Goal: Information Seeking & Learning: Learn about a topic

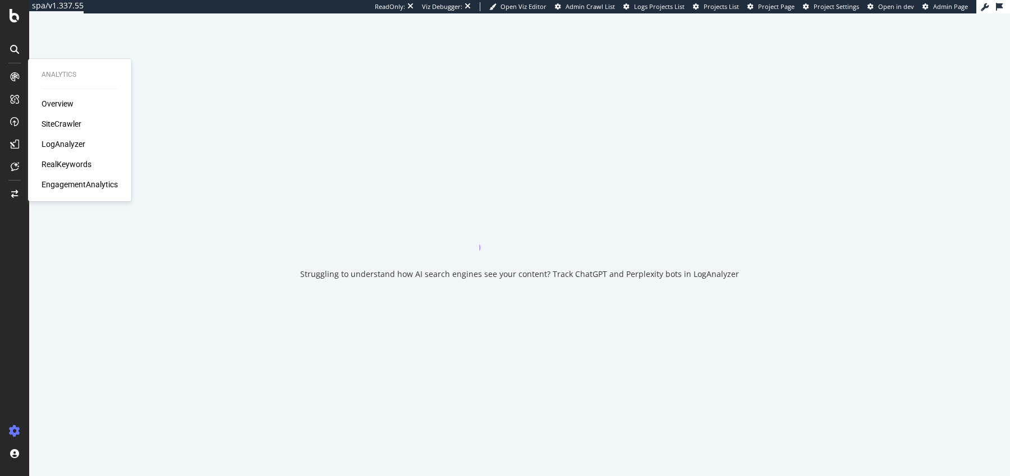
click at [72, 130] on div "Overview SiteCrawler LogAnalyzer RealKeywords EngagementAnalytics" at bounding box center [80, 144] width 76 height 92
click at [72, 121] on div "SiteCrawler" at bounding box center [62, 123] width 40 height 11
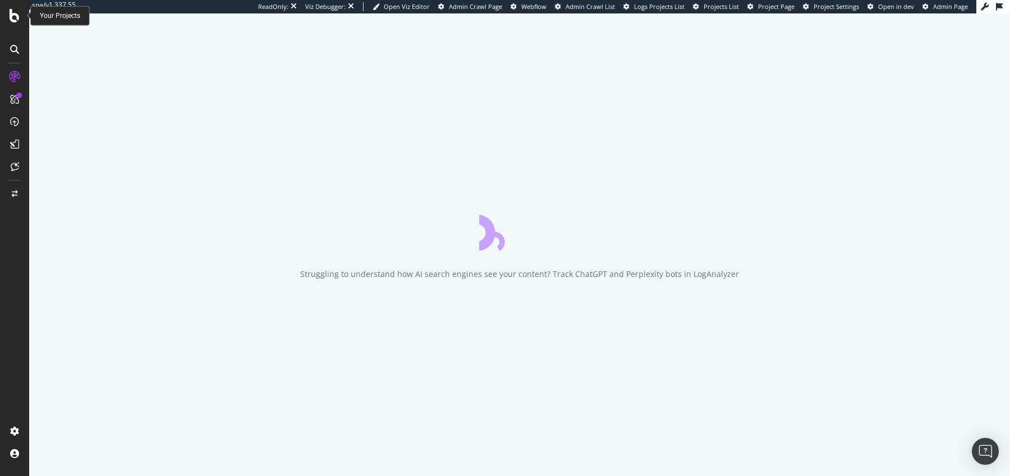
click at [12, 16] on icon at bounding box center [15, 15] width 10 height 13
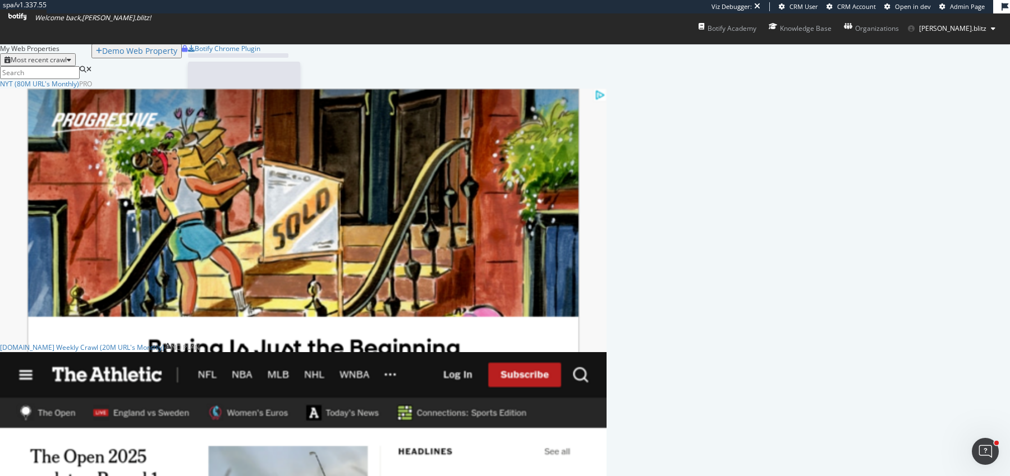
scroll to position [460, 606]
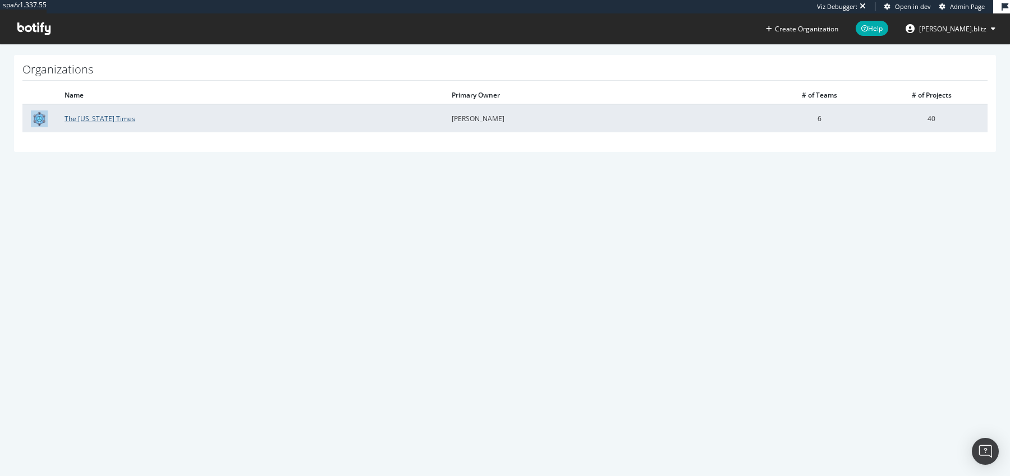
click at [75, 119] on link "The New York Times" at bounding box center [100, 119] width 71 height 10
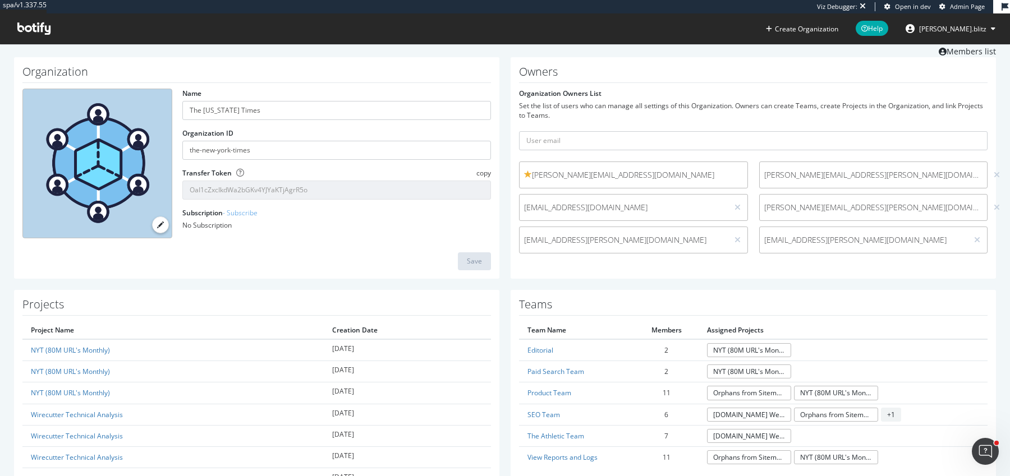
scroll to position [36, 0]
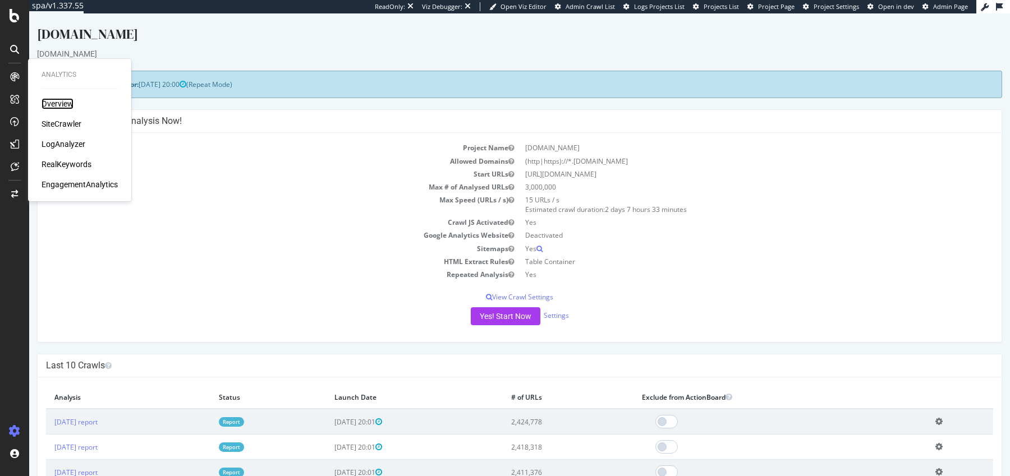
click at [70, 108] on div "Overview" at bounding box center [58, 103] width 32 height 11
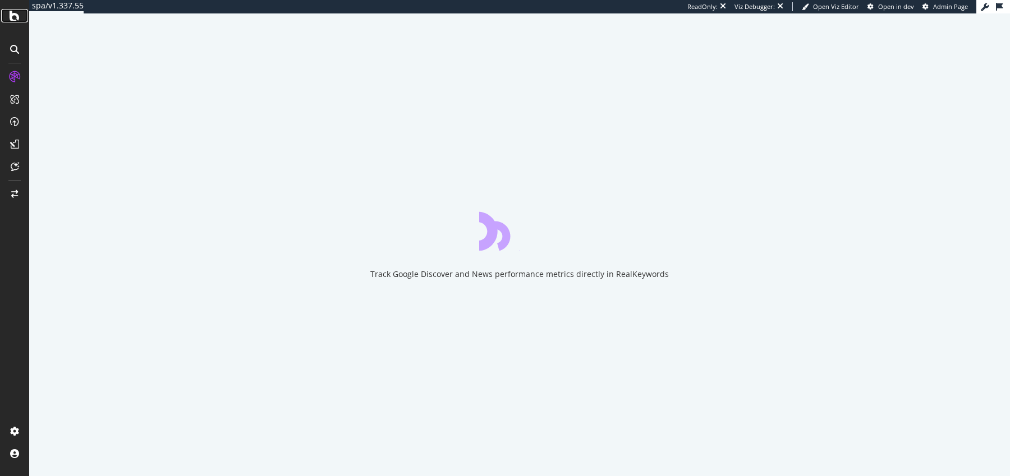
click at [16, 16] on icon at bounding box center [15, 15] width 10 height 13
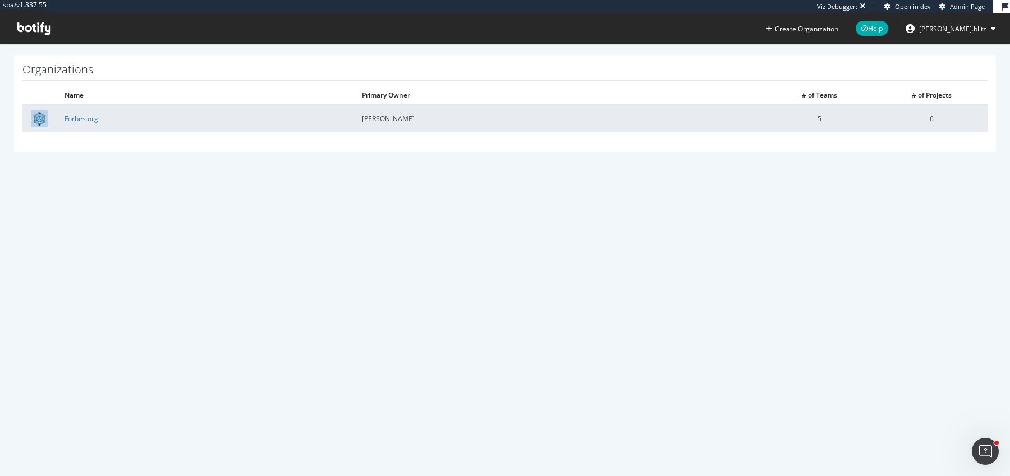
click at [98, 117] on td "Forbes org" at bounding box center [204, 118] width 297 height 28
click at [92, 119] on link "Forbes org" at bounding box center [82, 119] width 34 height 10
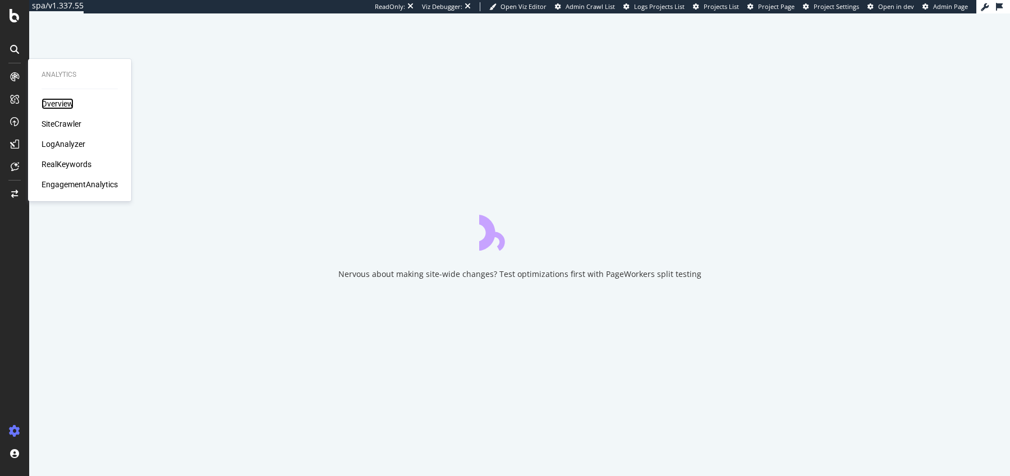
click at [63, 105] on div "Overview" at bounding box center [58, 103] width 32 height 11
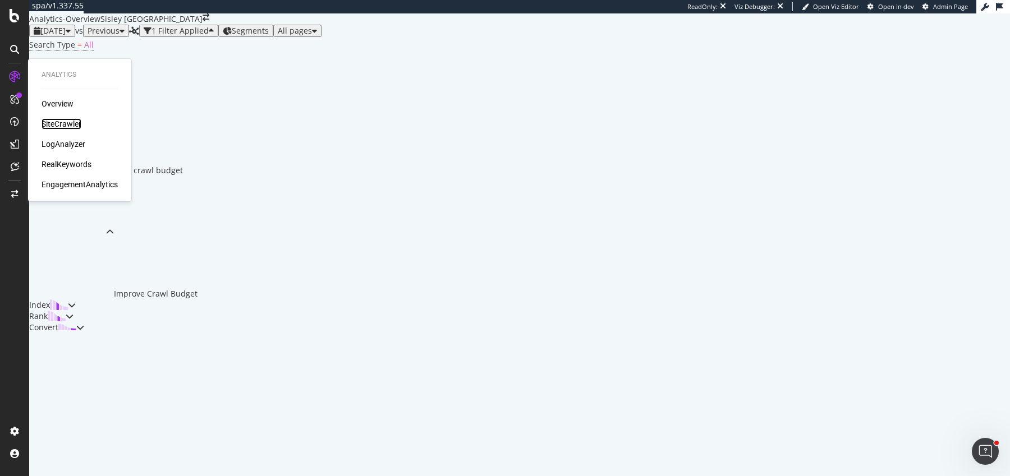
click at [70, 121] on div "SiteCrawler" at bounding box center [62, 123] width 40 height 11
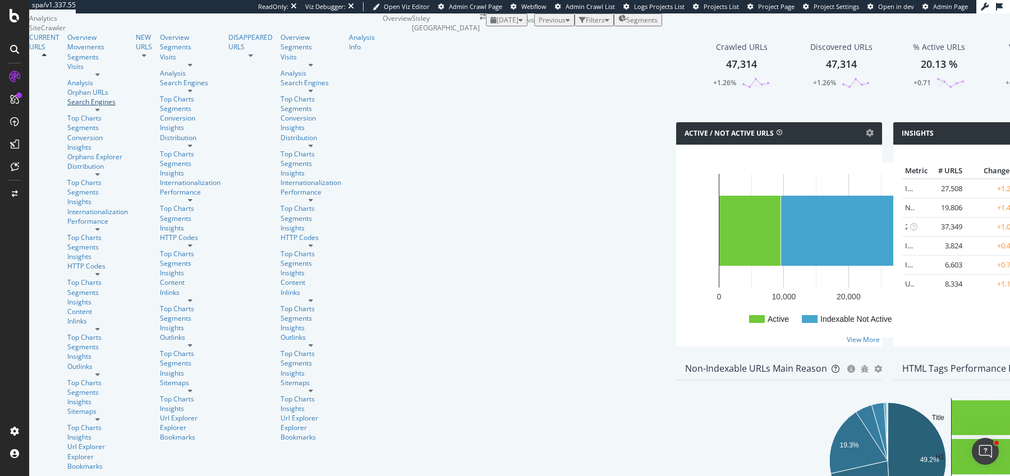
click at [67, 107] on div "Search Engines" at bounding box center [97, 102] width 61 height 10
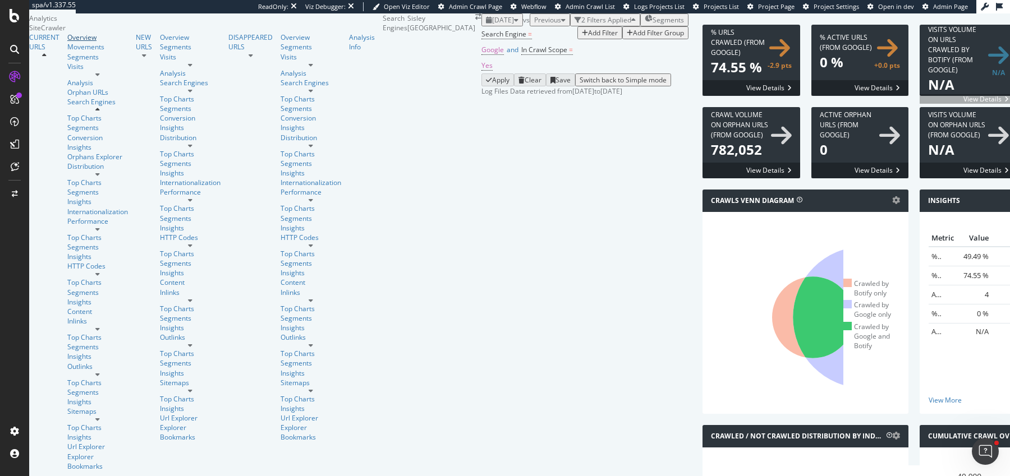
click at [67, 42] on div "Overview" at bounding box center [97, 38] width 61 height 10
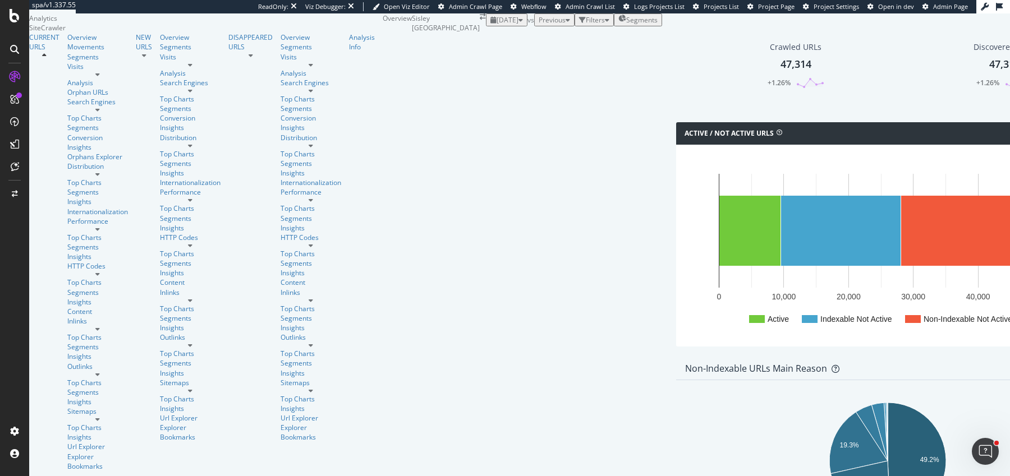
click at [496, 25] on span "2025 Sep. 22nd" at bounding box center [507, 20] width 22 height 10
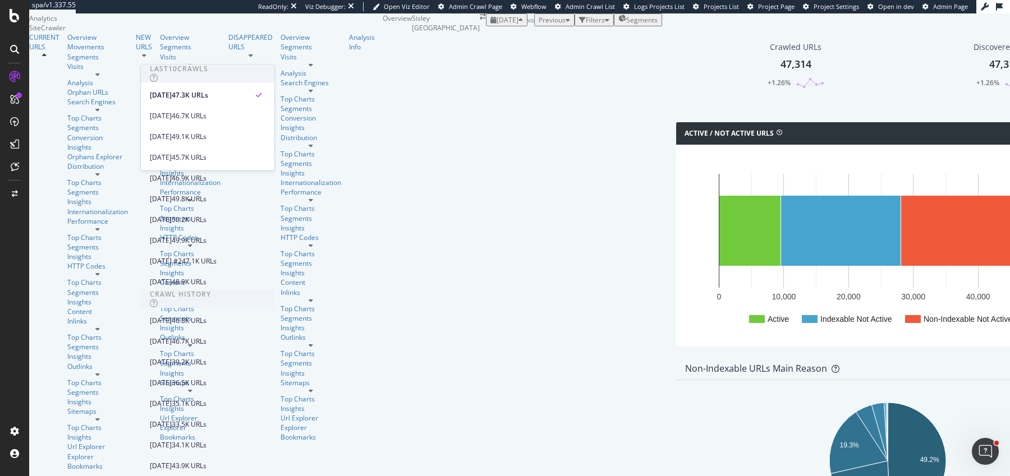
click at [496, 25] on span "2025 Sep. 22nd" at bounding box center [507, 20] width 22 height 10
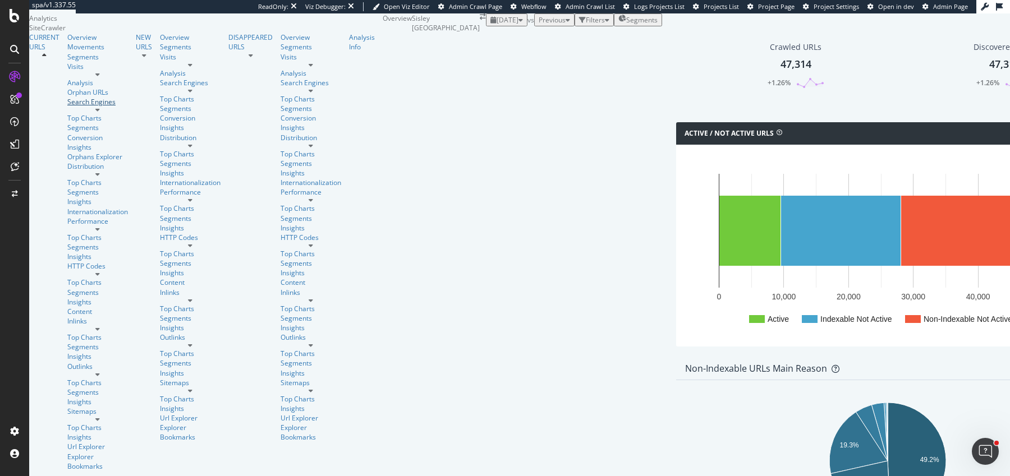
click at [67, 107] on div "Search Engines" at bounding box center [97, 102] width 61 height 10
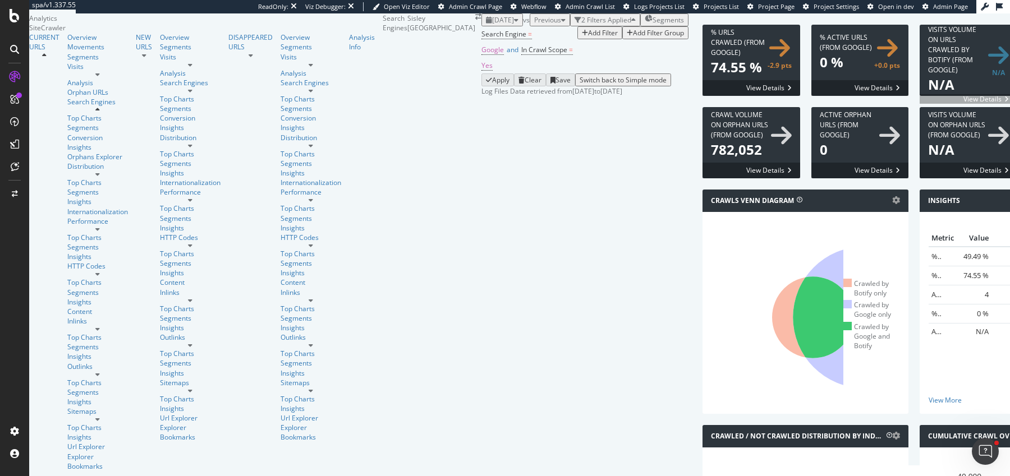
click at [492, 25] on span "2025 Sep. 22nd" at bounding box center [503, 20] width 22 height 10
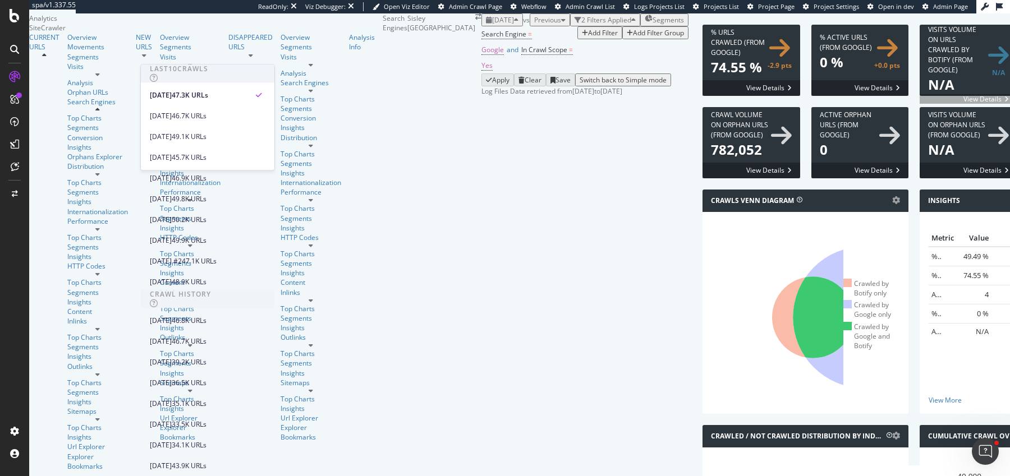
click at [492, 25] on span "2025 Sep. 22nd" at bounding box center [503, 20] width 22 height 10
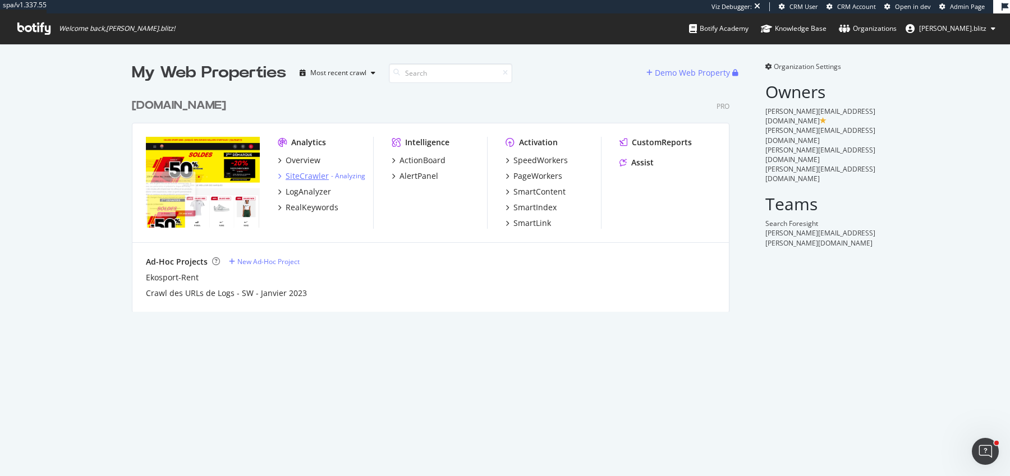
click at [307, 179] on div "SiteCrawler" at bounding box center [306, 176] width 43 height 11
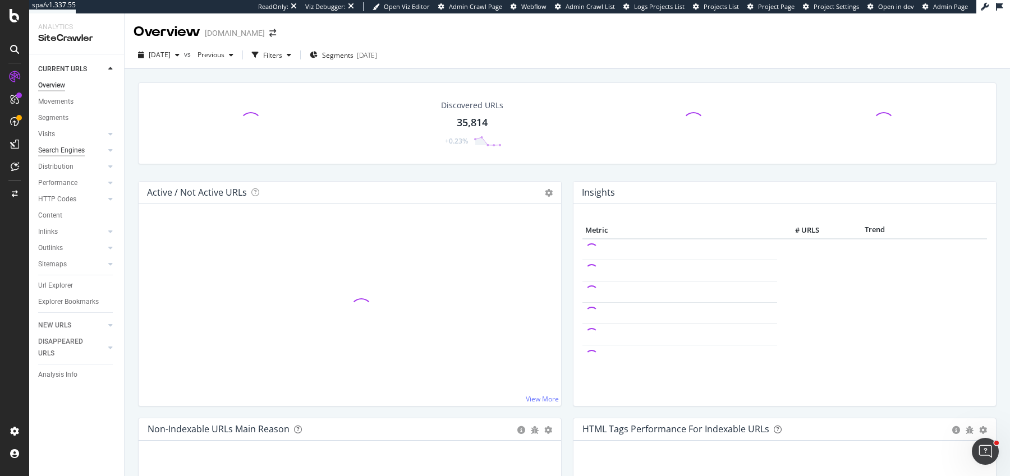
click at [58, 148] on div "Search Engines" at bounding box center [61, 151] width 47 height 12
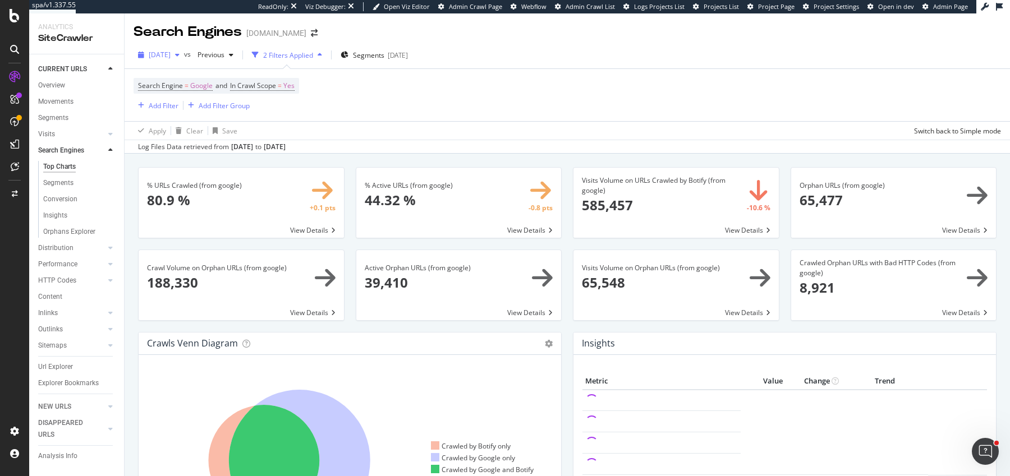
click at [165, 59] on span "2025 Sep. 29th" at bounding box center [160, 55] width 22 height 10
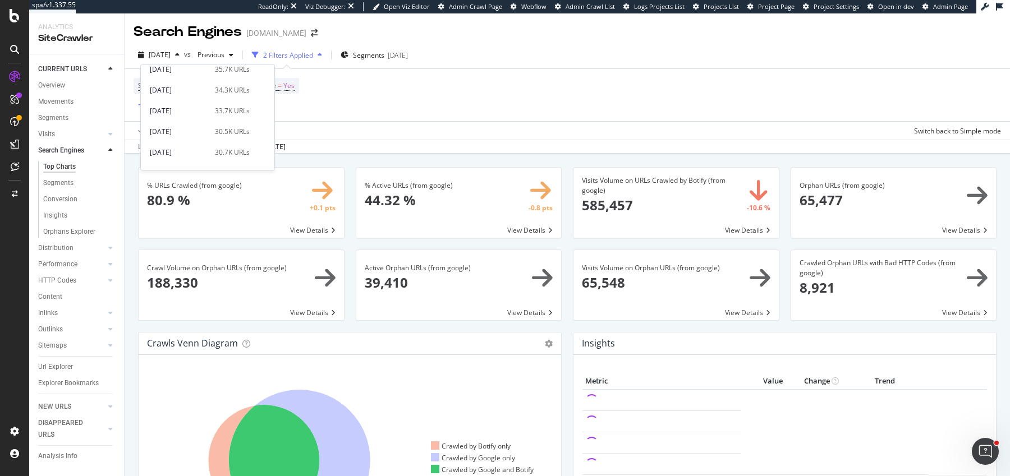
scroll to position [598, 0]
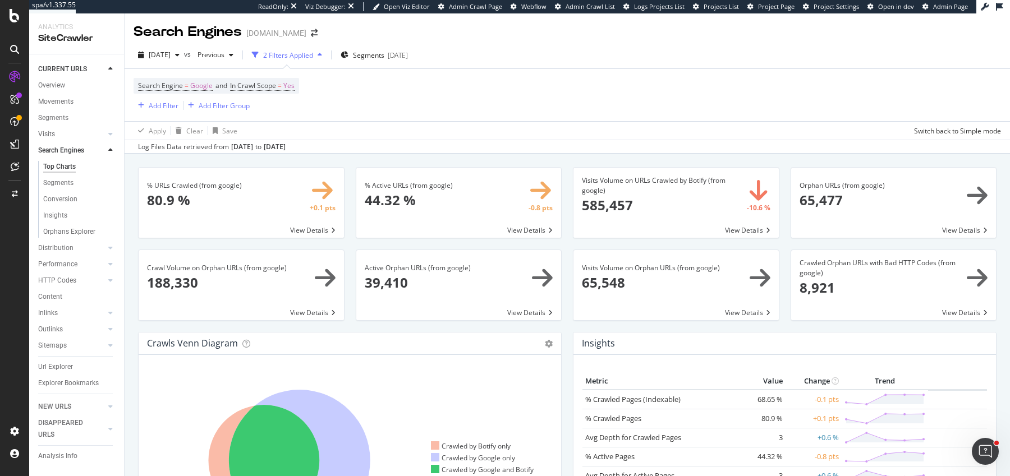
click at [385, 119] on div "Search Engine = Google and In Crawl Scope = Yes Add Filter Add Filter Group" at bounding box center [566, 95] width 867 height 52
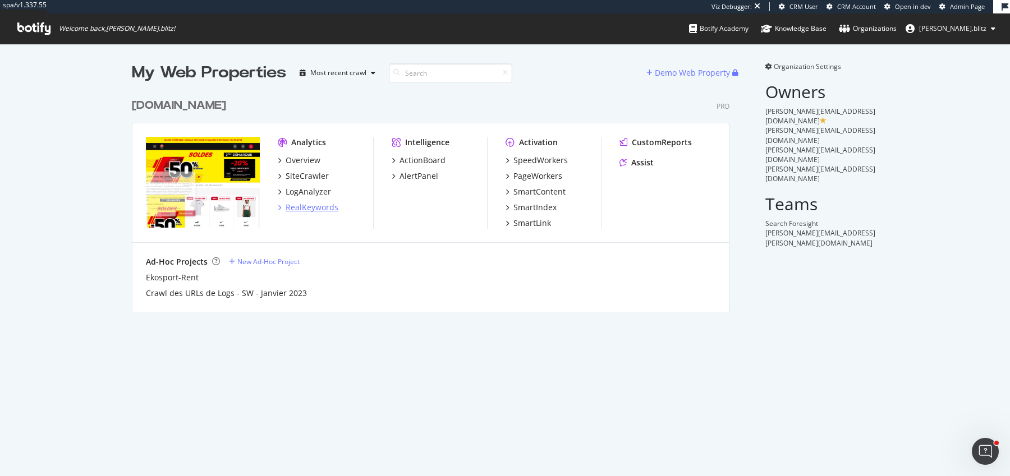
click at [304, 208] on div "RealKeywords" at bounding box center [311, 207] width 53 height 11
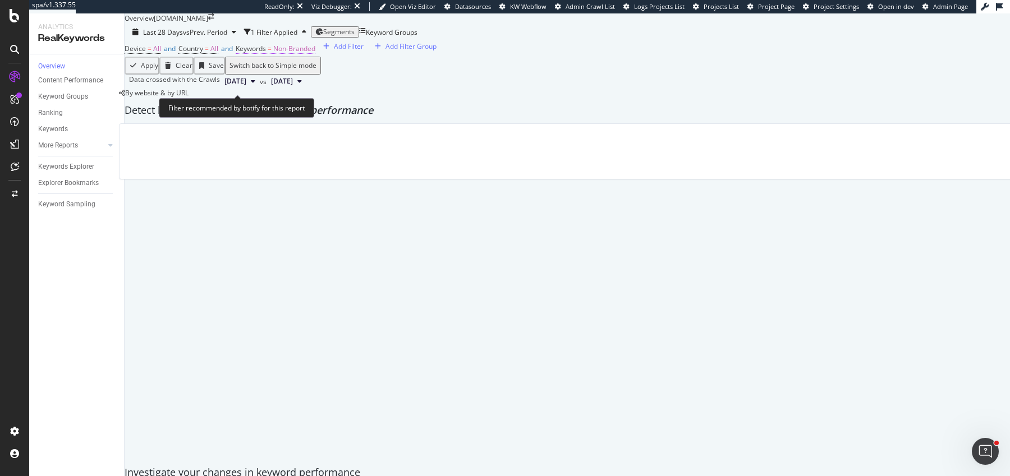
click at [302, 53] on span "Non-Branded" at bounding box center [294, 49] width 42 height 10
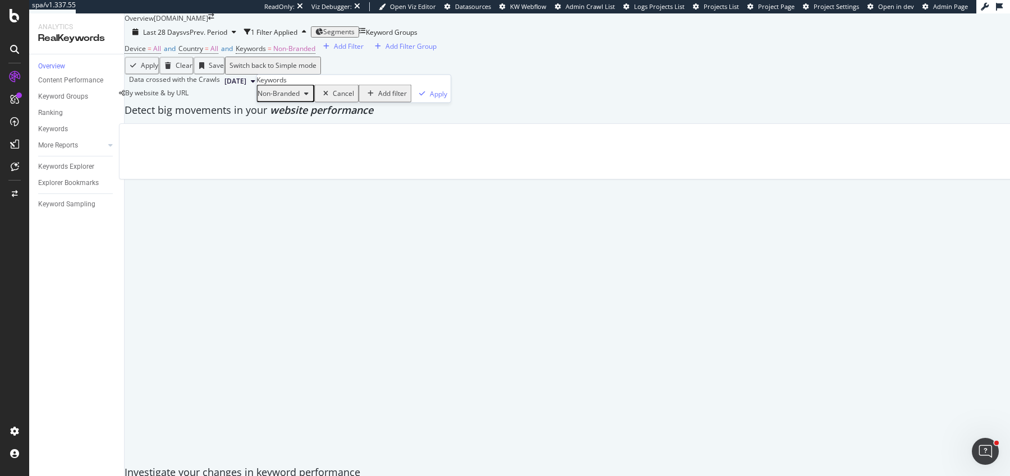
click at [288, 98] on span "Non-Branded" at bounding box center [278, 94] width 42 height 10
click at [298, 212] on span "All" at bounding box center [332, 217] width 114 height 10
click at [395, 98] on div "Apply" at bounding box center [403, 94] width 17 height 10
click at [327, 36] on div "Segments" at bounding box center [307, 32] width 39 height 8
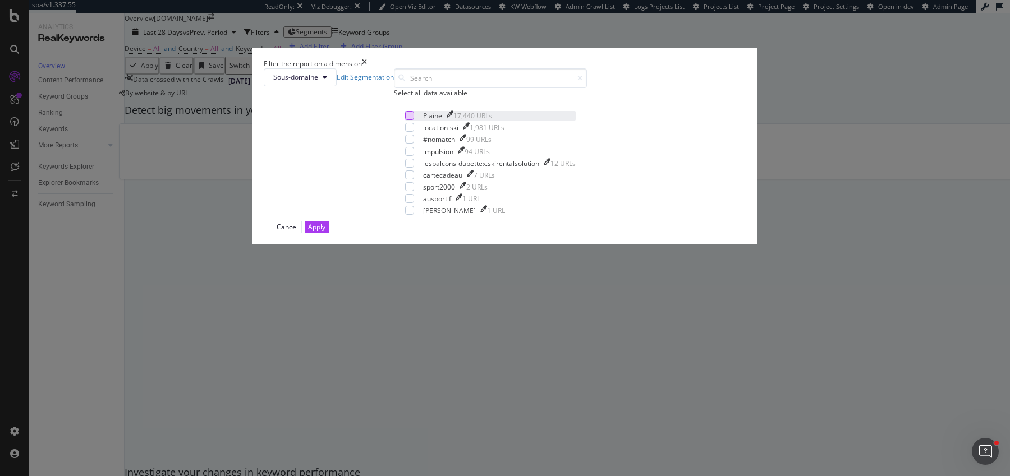
click at [405, 120] on div "modal" at bounding box center [409, 115] width 9 height 9
click at [325, 232] on div "Apply" at bounding box center [316, 227] width 17 height 10
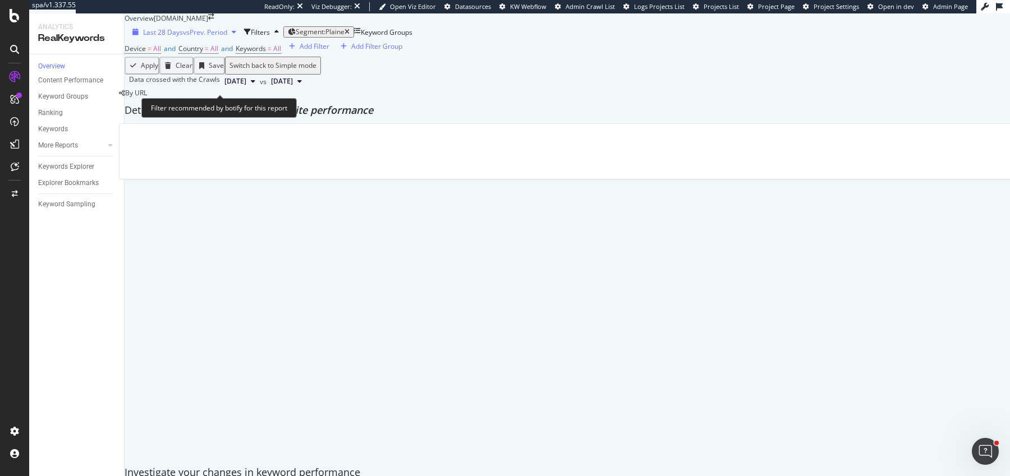
click at [163, 37] on span "Last 28 Days" at bounding box center [163, 32] width 40 height 10
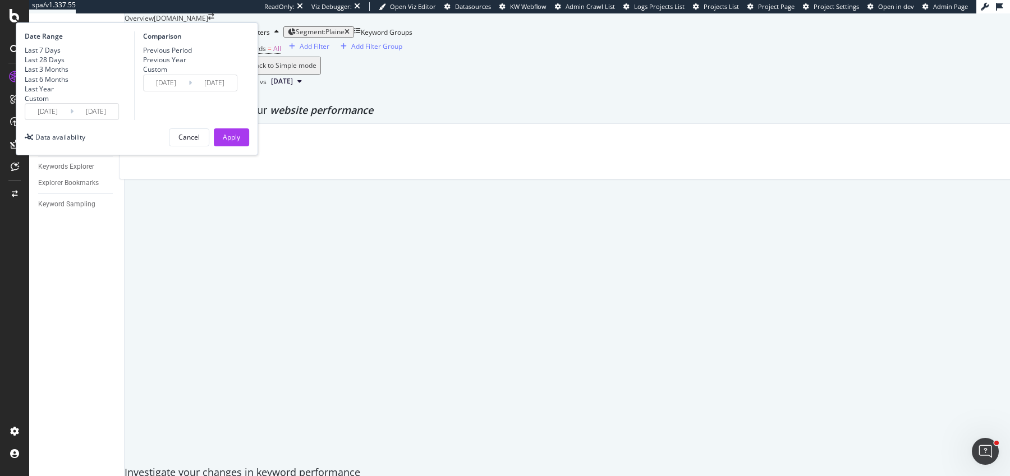
click at [70, 119] on input "2025/09/06" at bounding box center [47, 112] width 45 height 16
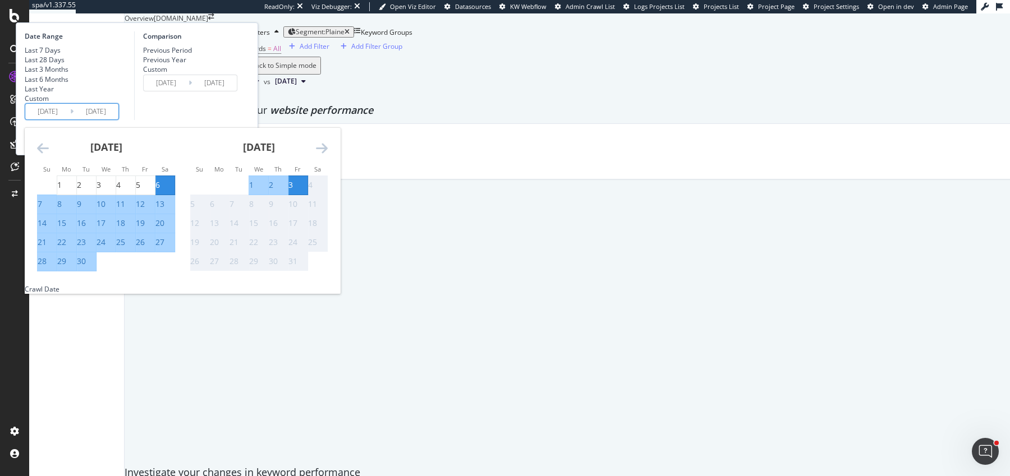
click at [54, 94] on div "Last Year" at bounding box center [39, 89] width 29 height 10
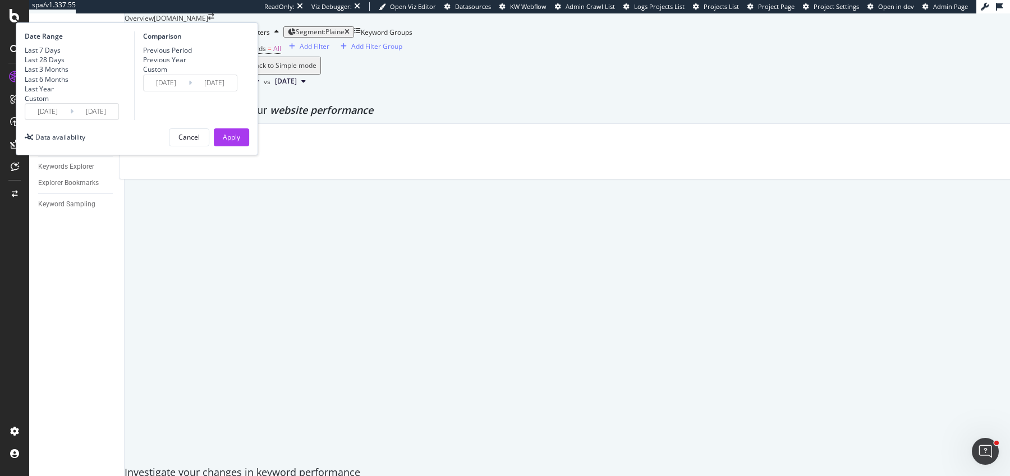
type input "2024/10/04"
type input "2023/10/05"
type input "2024/10/03"
click at [70, 119] on input "2024/10/04" at bounding box center [47, 112] width 45 height 16
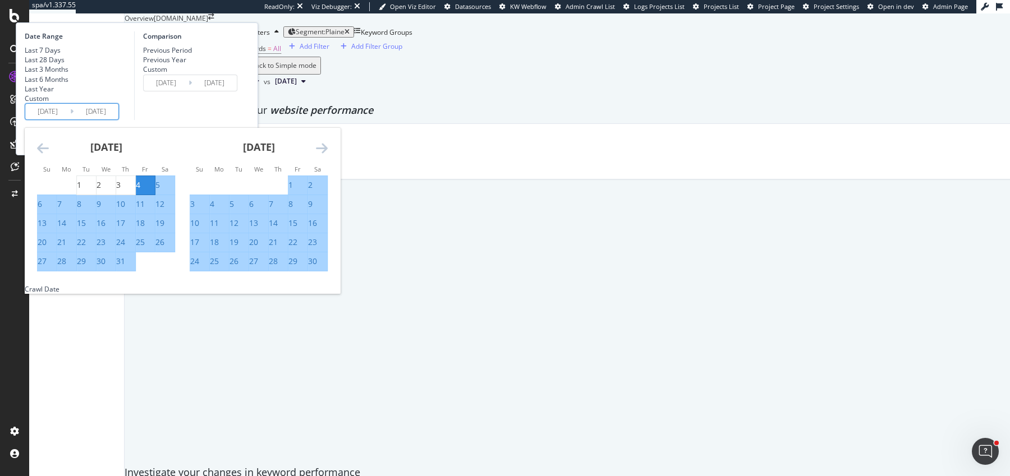
click at [49, 155] on icon "Move backward to switch to the previous month." at bounding box center [43, 147] width 12 height 13
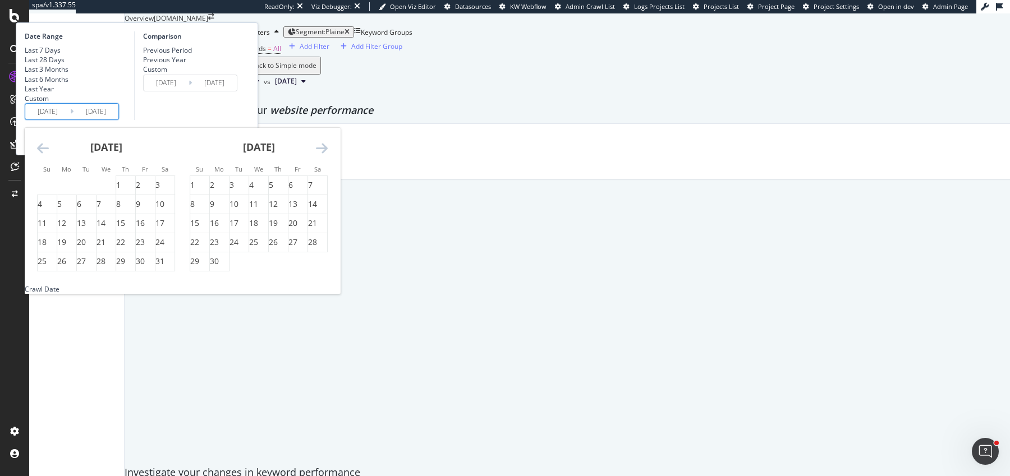
click at [49, 155] on icon "Move backward to switch to the previous month." at bounding box center [43, 147] width 12 height 13
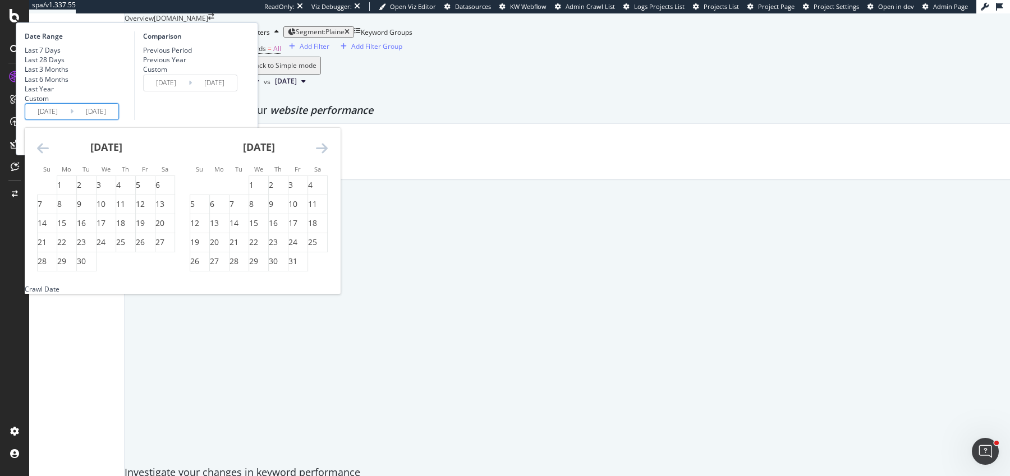
click at [49, 155] on icon "Move backward to switch to the previous month." at bounding box center [43, 147] width 12 height 13
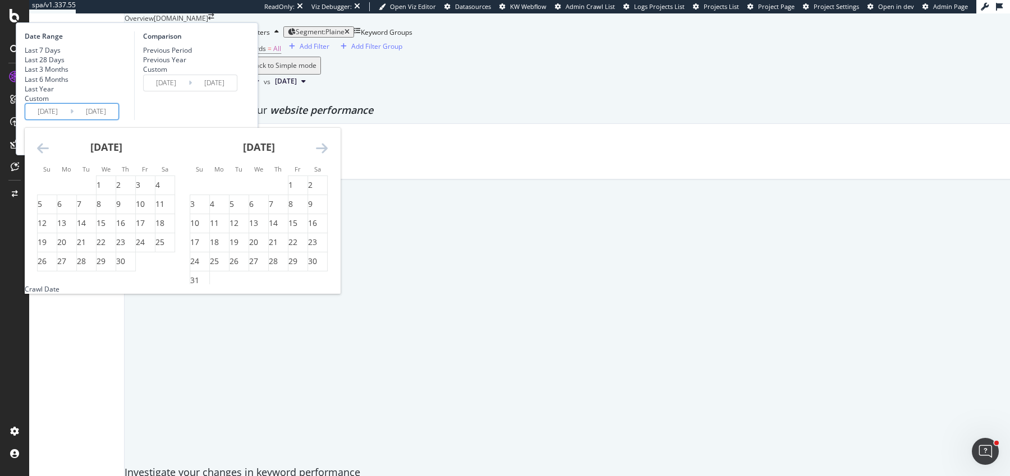
click at [49, 155] on icon "Move backward to switch to the previous month." at bounding box center [43, 147] width 12 height 13
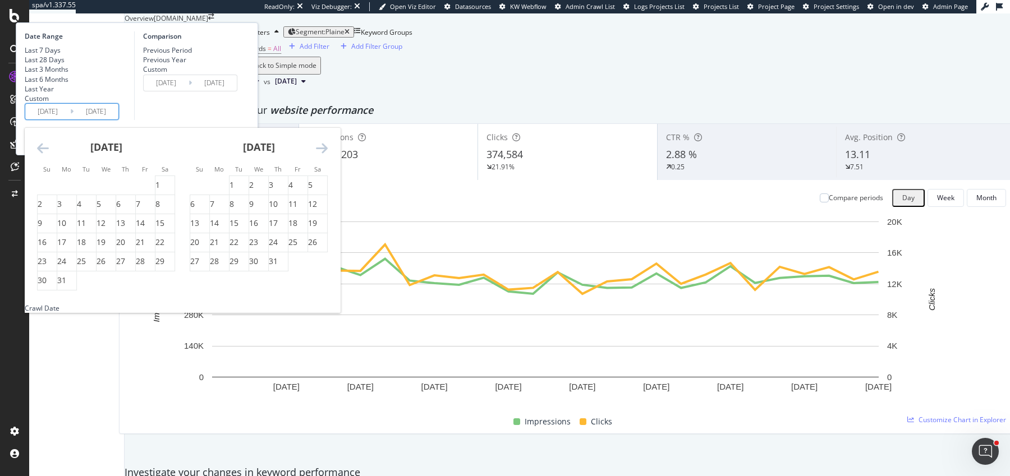
click at [49, 155] on icon "Move backward to switch to the previous month." at bounding box center [43, 147] width 12 height 13
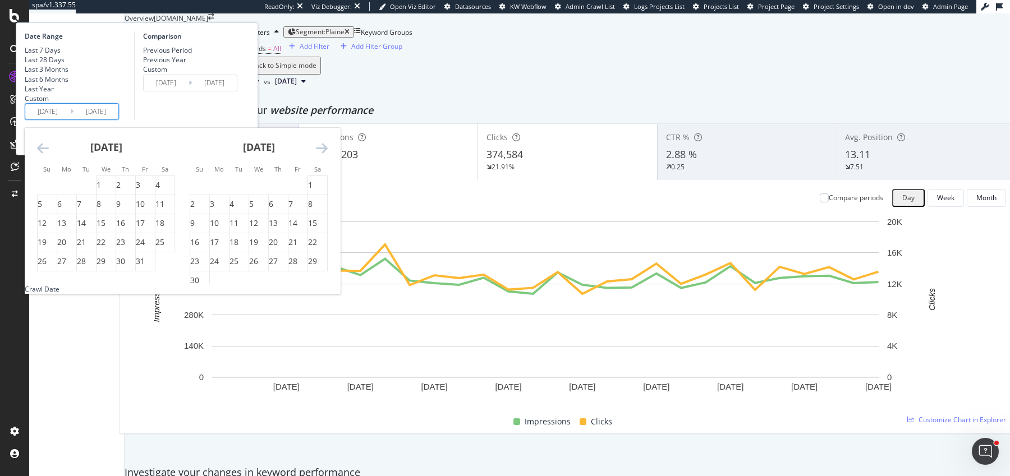
click at [49, 155] on icon "Move backward to switch to the previous month." at bounding box center [43, 147] width 12 height 13
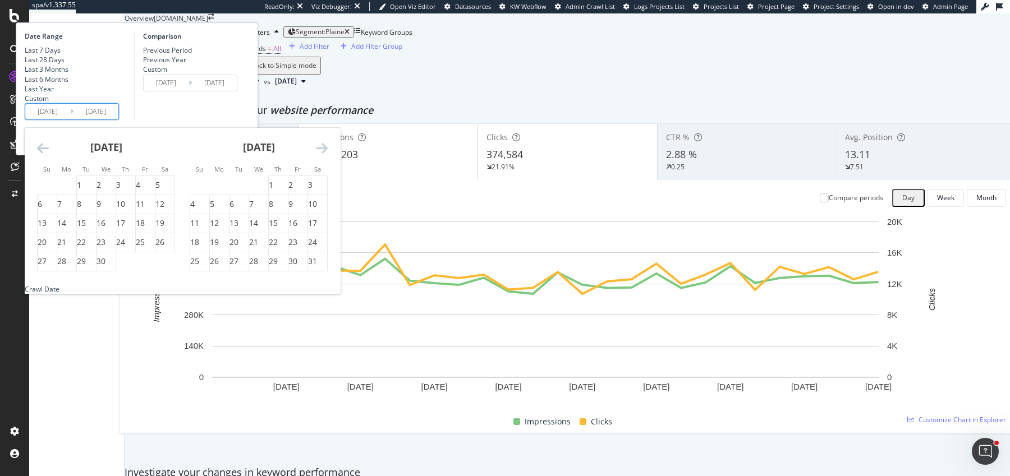
click at [49, 155] on icon "Move backward to switch to the previous month." at bounding box center [43, 147] width 12 height 13
click at [335, 216] on div "June 2022 1 2 3 4 5 6 7 8 9 10 11 12 13 14 15 16 17 18 19 20 21 22 23 24 25 26 …" at bounding box center [258, 200] width 153 height 144
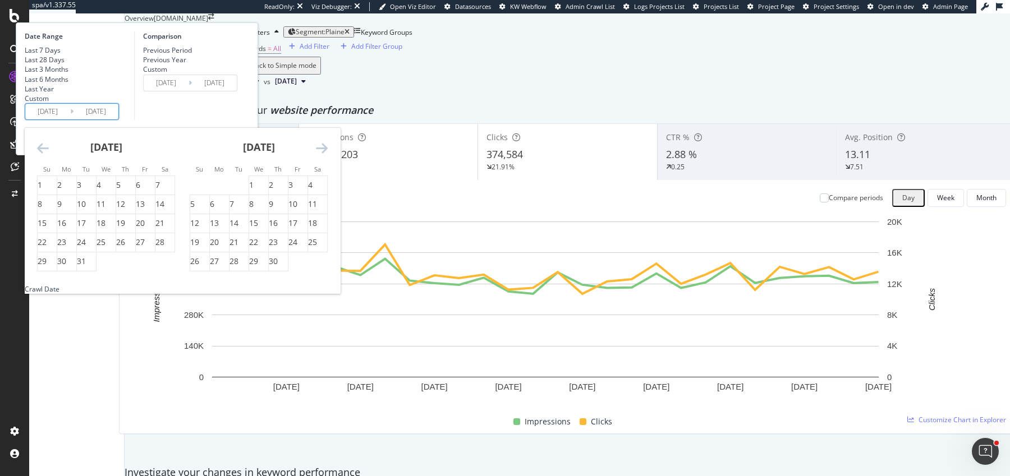
click at [328, 155] on icon "Move forward to switch to the next month." at bounding box center [322, 147] width 12 height 13
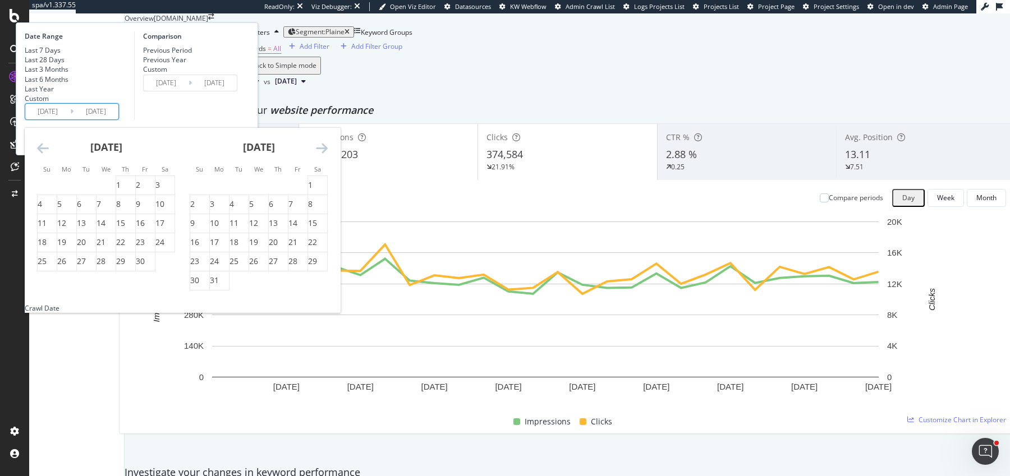
click at [328, 155] on icon "Move forward to switch to the next month." at bounding box center [322, 147] width 12 height 13
click at [209, 191] on div "1" at bounding box center [199, 184] width 19 height 11
type input "2023/01/01"
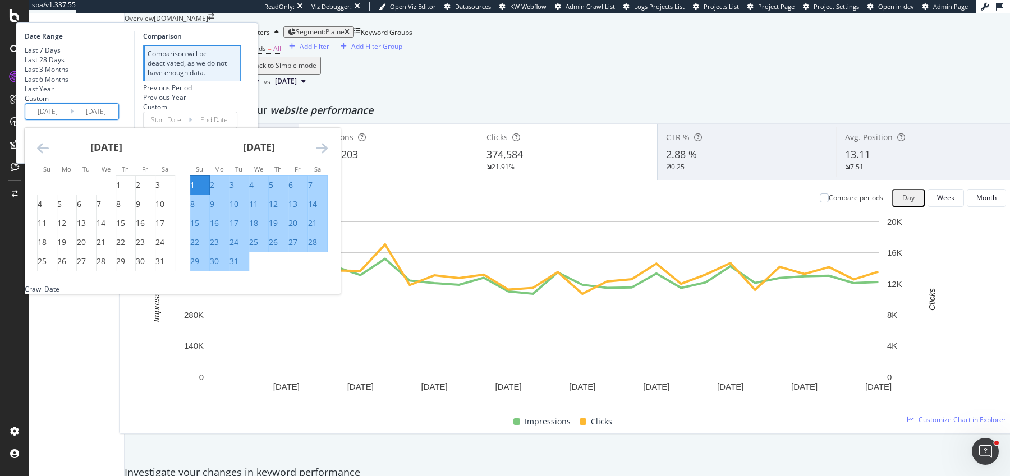
click at [328, 155] on icon "Move forward to switch to the next month." at bounding box center [322, 147] width 12 height 13
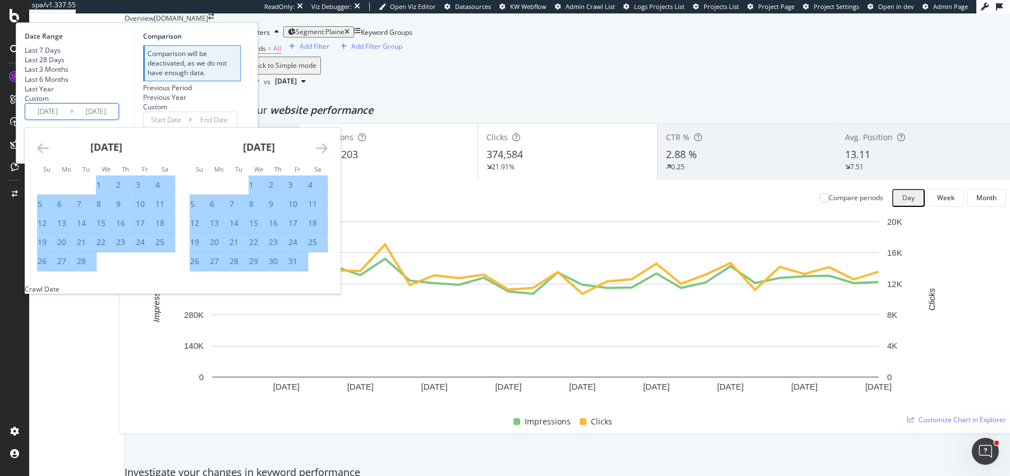
click at [86, 267] on div "28" at bounding box center [81, 261] width 9 height 11
type input "2023/02/28"
type input "2022/11/03"
type input "2022/12/31"
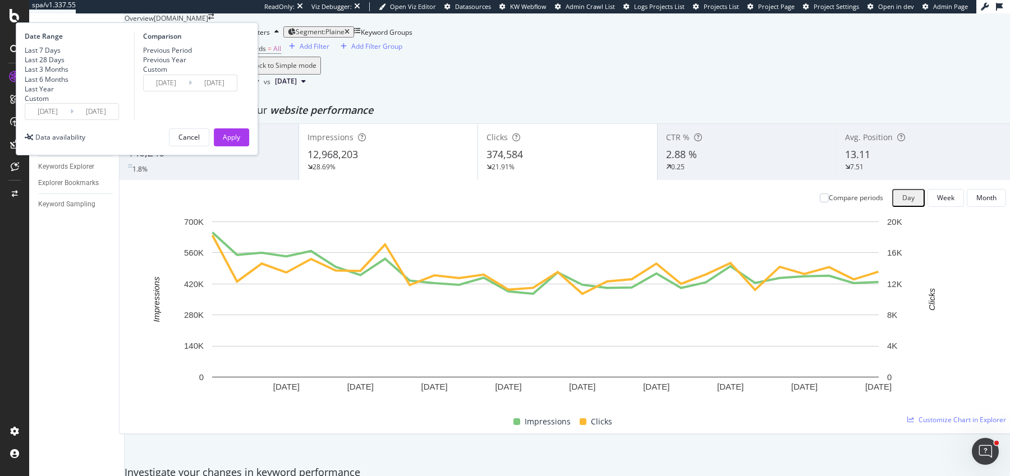
click at [186, 65] on div "Previous Year" at bounding box center [164, 60] width 43 height 10
type input "2022/01/02"
type input "2022/03/01"
click at [240, 142] on div "Apply" at bounding box center [231, 137] width 17 height 10
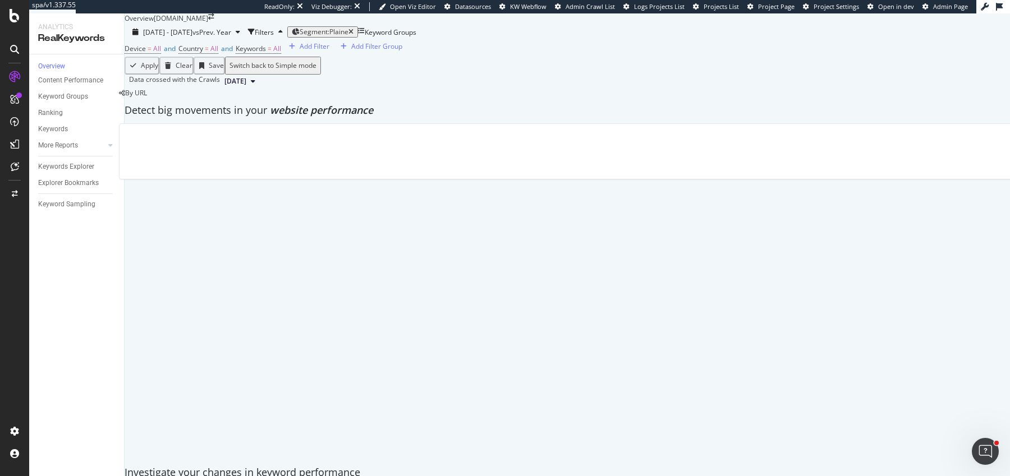
scroll to position [31, 0]
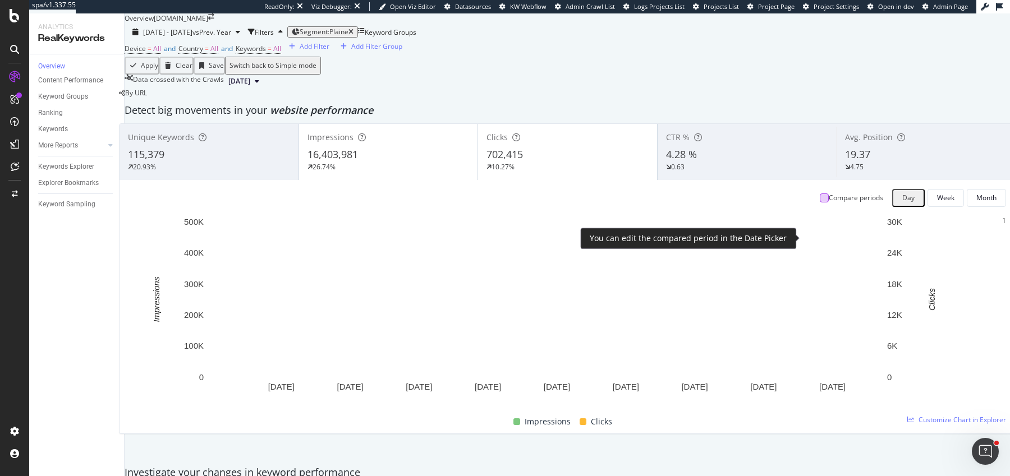
click at [819, 202] on div at bounding box center [823, 198] width 9 height 9
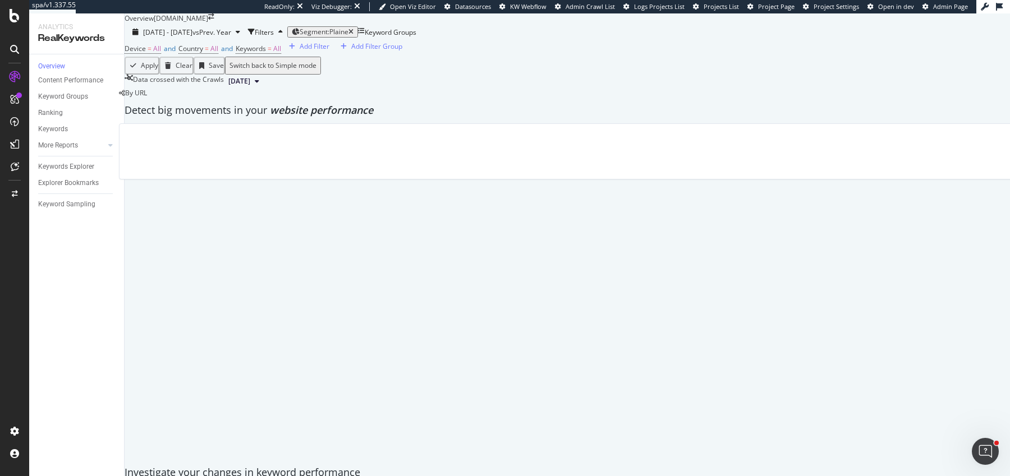
click at [399, 124] on div at bounding box center [566, 124] width 895 height 0
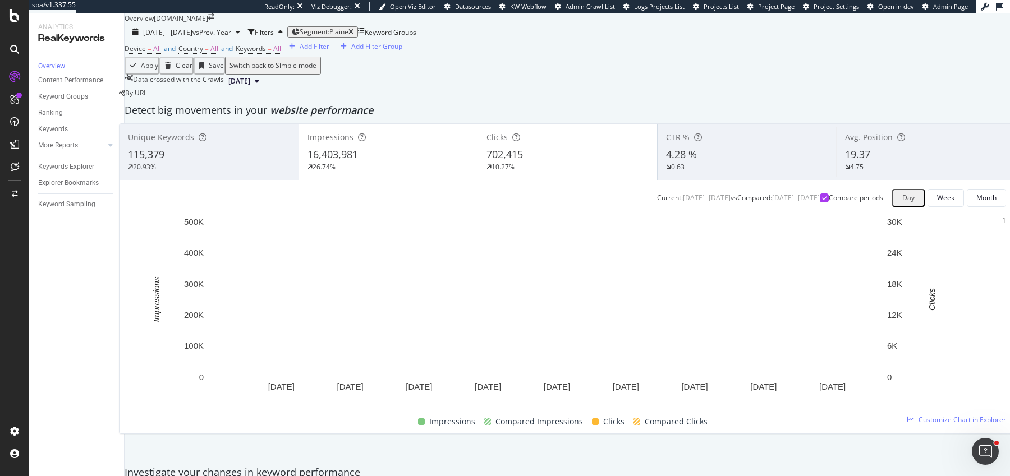
click at [399, 162] on div "16,403,981" at bounding box center [388, 155] width 162 height 15
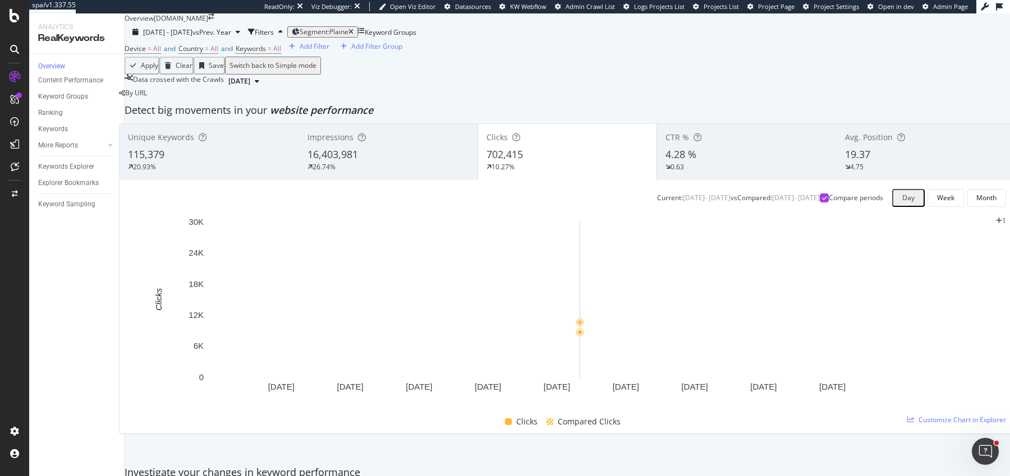
scroll to position [58, 0]
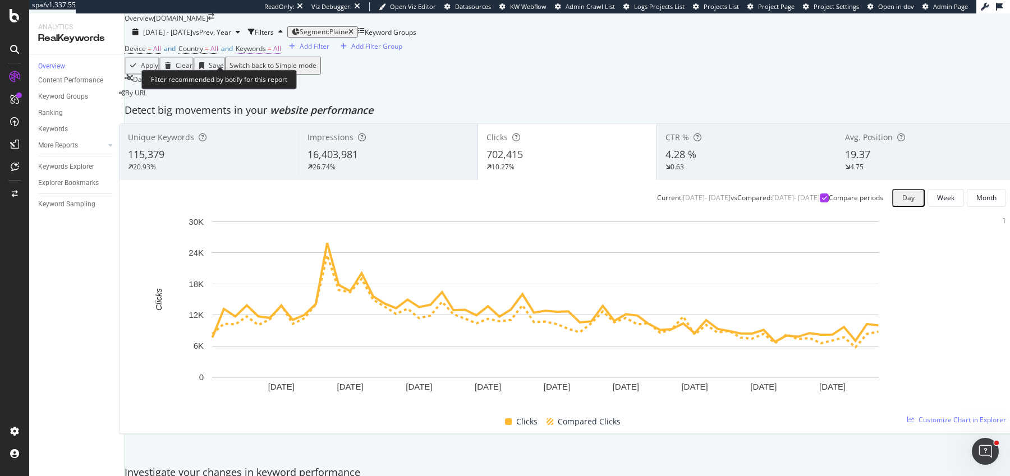
click at [281, 54] on span "Keywords = All" at bounding box center [258, 49] width 45 height 10
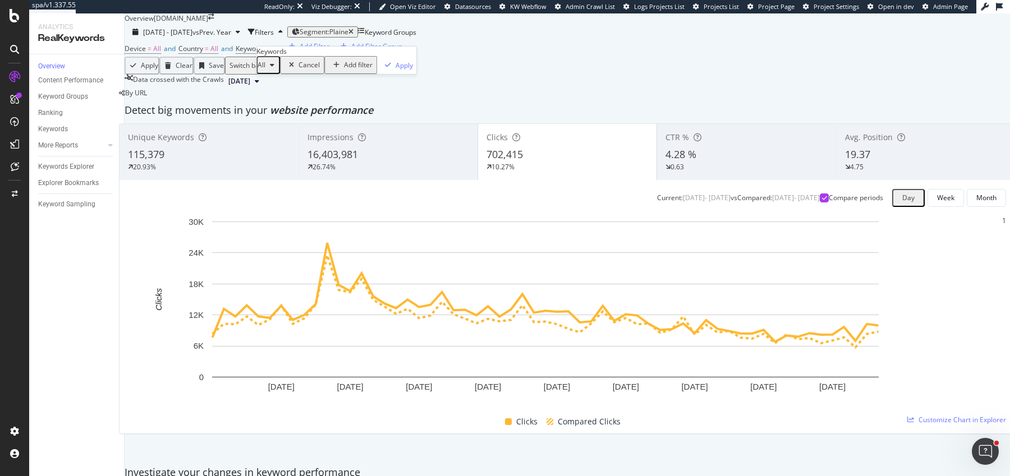
click at [279, 68] on div "button" at bounding box center [271, 65] width 13 height 7
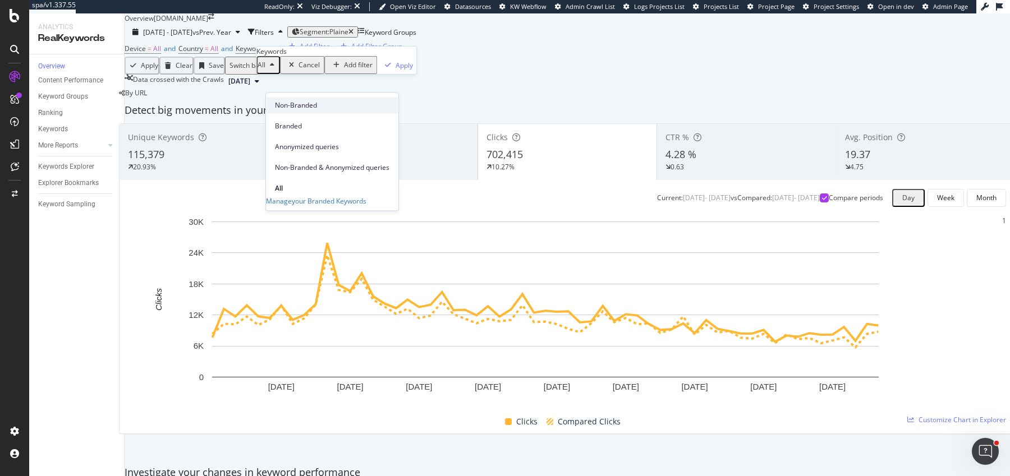
click at [288, 105] on span "Non-Branded" at bounding box center [332, 105] width 114 height 10
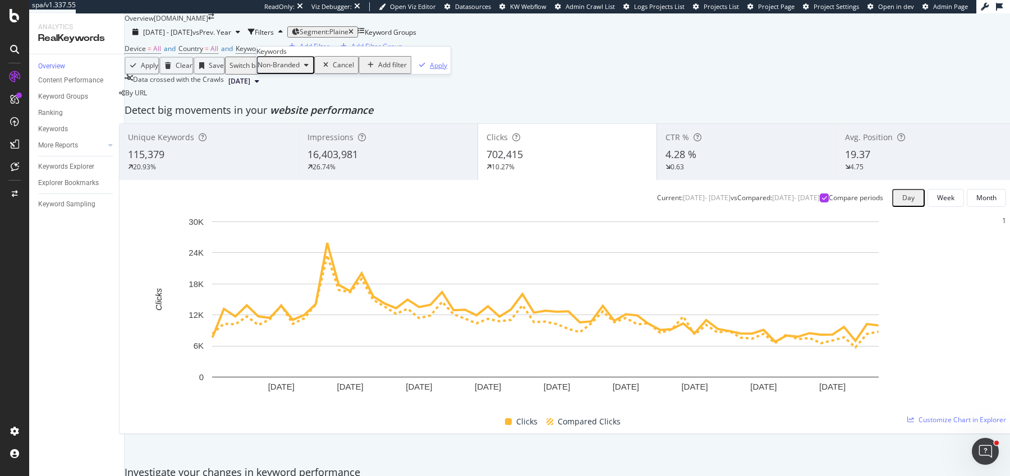
click at [411, 74] on button "Apply" at bounding box center [430, 65] width 39 height 18
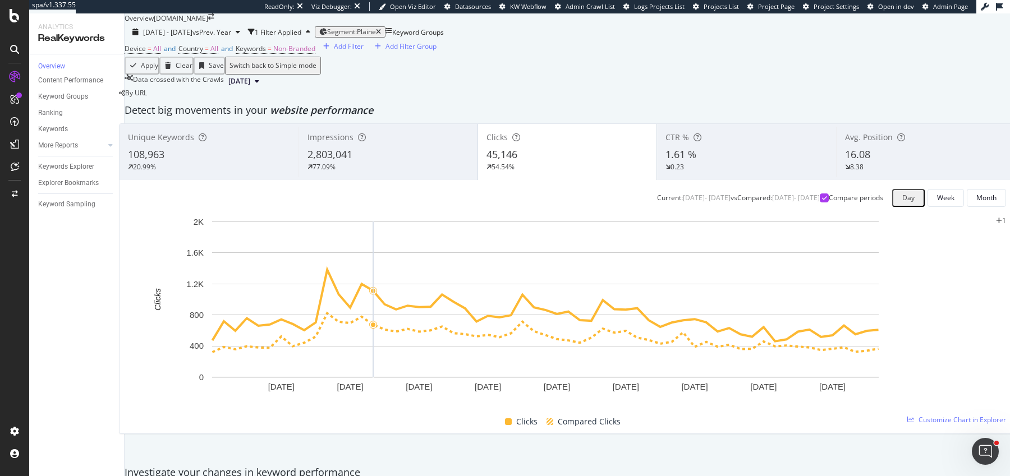
scroll to position [66, 0]
click at [312, 53] on span "Non-Branded" at bounding box center [294, 49] width 42 height 10
click at [291, 70] on span "Non-Branded" at bounding box center [278, 65] width 42 height 10
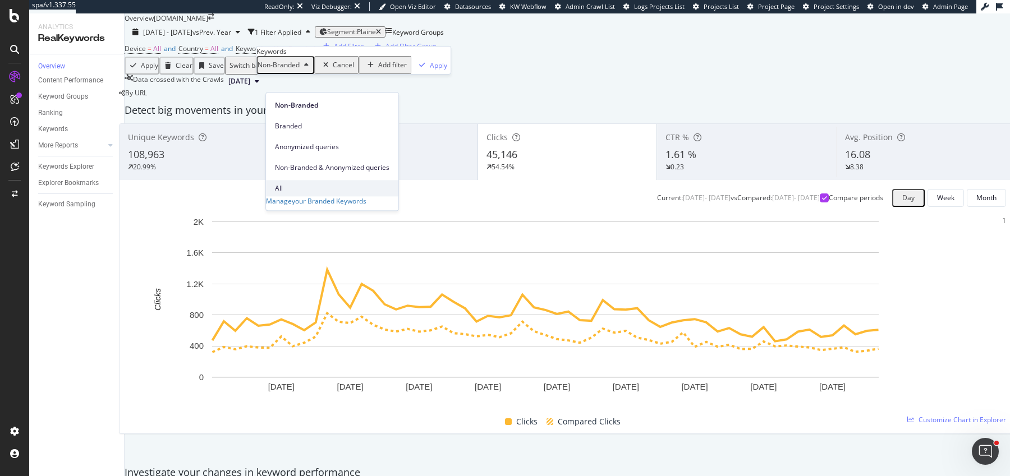
click at [298, 183] on span "All" at bounding box center [332, 188] width 114 height 10
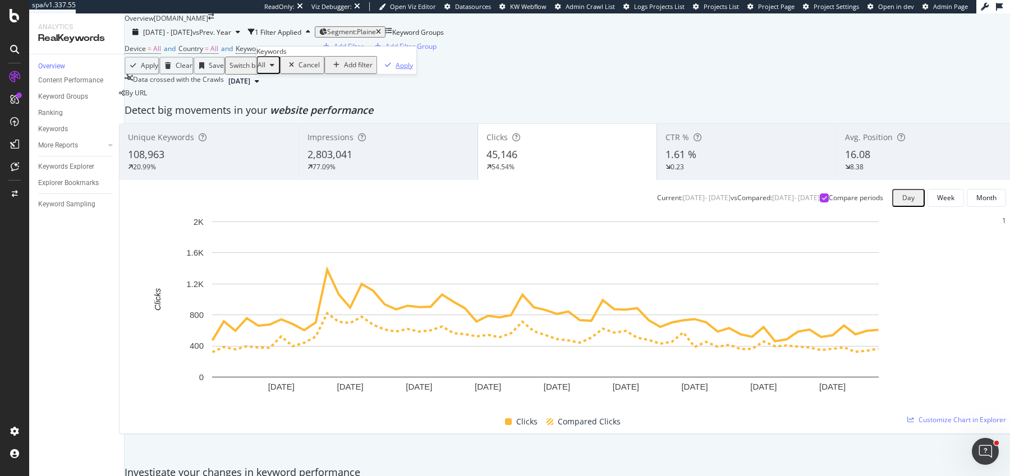
click at [380, 73] on div "Apply" at bounding box center [396, 65] width 33 height 17
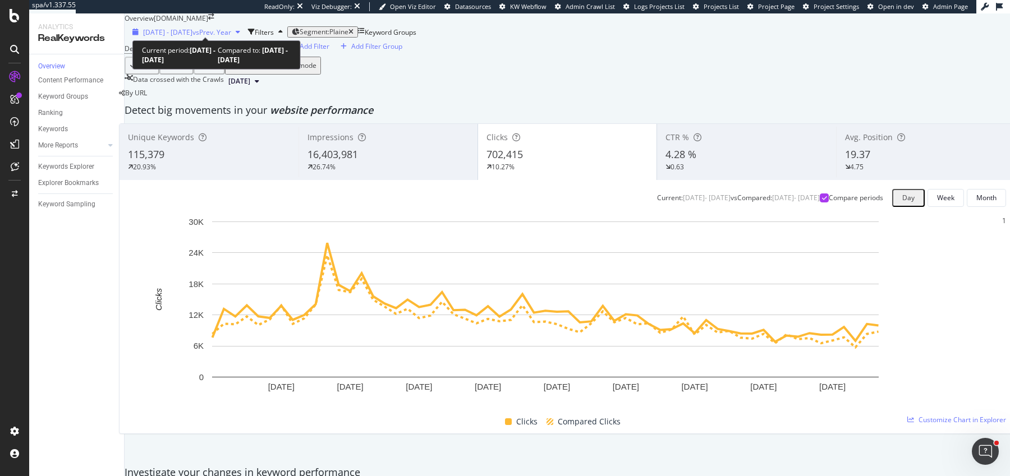
click at [231, 30] on span "vs Prev. Year" at bounding box center [211, 32] width 39 height 10
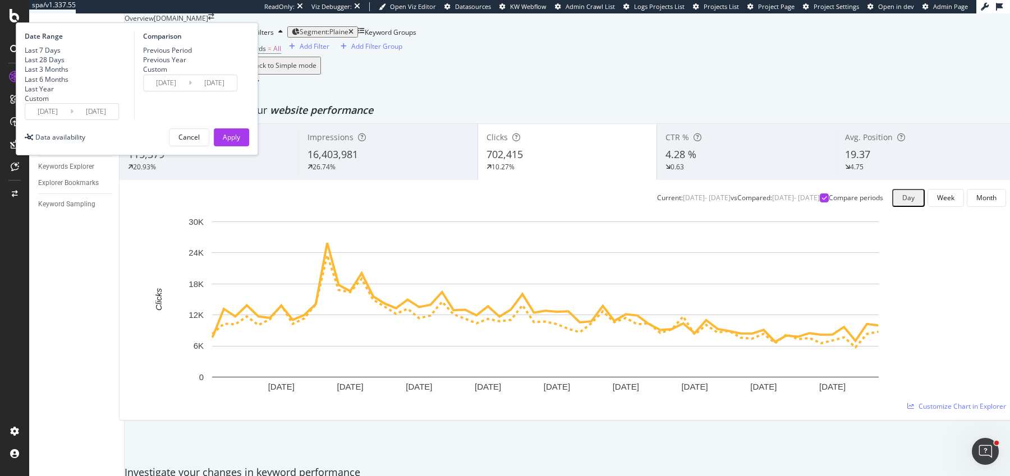
click at [118, 119] on input "2023/02/28" at bounding box center [95, 112] width 45 height 16
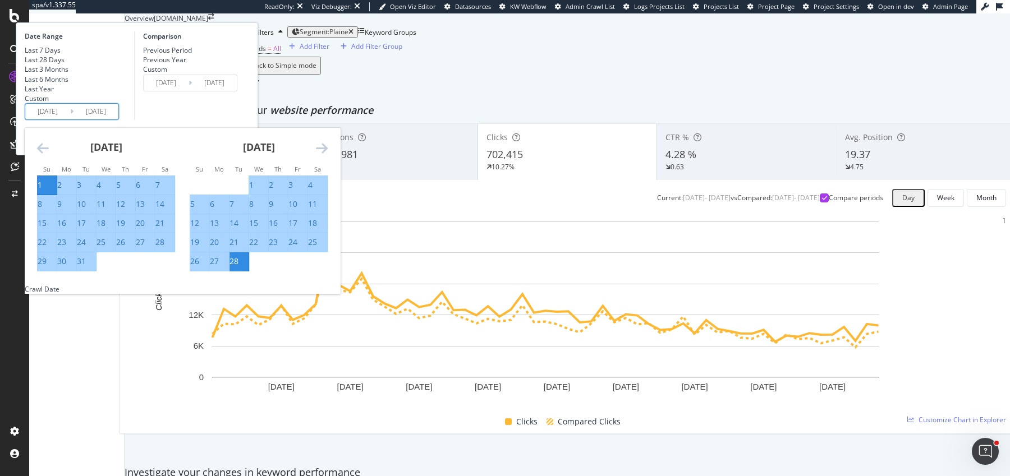
click at [328, 155] on icon "Move forward to switch to the next month." at bounding box center [322, 147] width 12 height 13
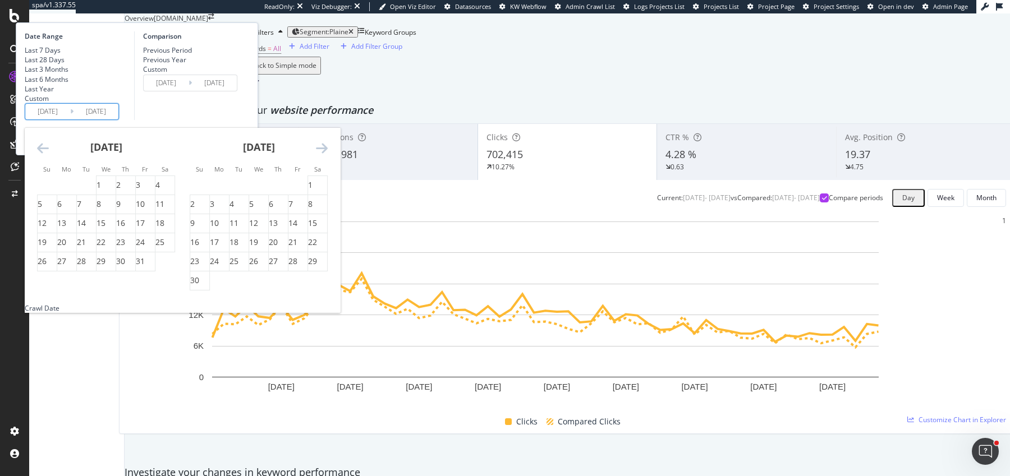
click at [328, 155] on icon "Move forward to switch to the next month." at bounding box center [322, 147] width 12 height 13
click at [288, 267] on div "31" at bounding box center [278, 261] width 19 height 11
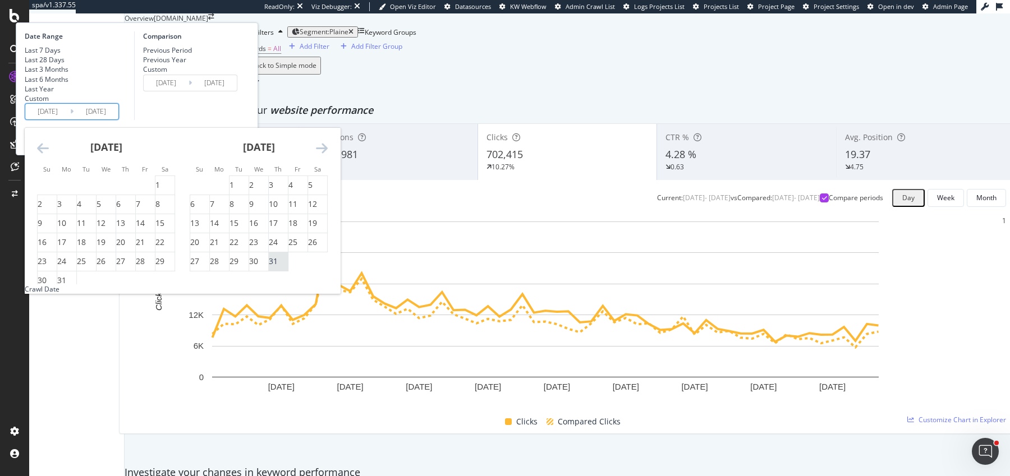
type input "2023/08/31"
type input "2022/09/01"
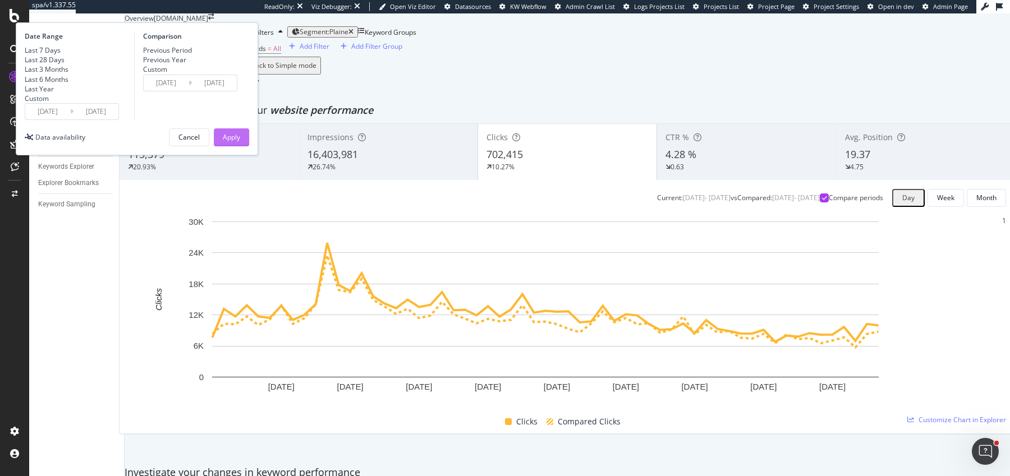
click at [240, 142] on div "Apply" at bounding box center [231, 137] width 17 height 10
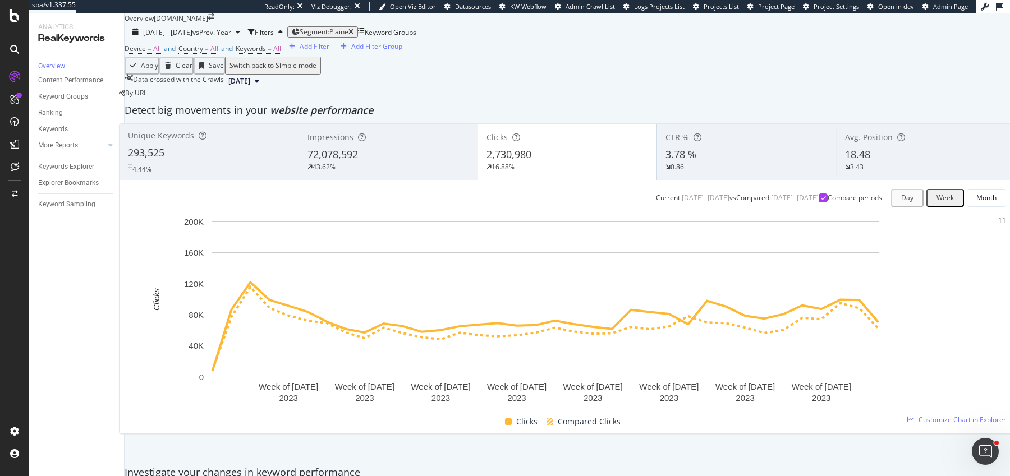
click at [425, 172] on div "43.62%" at bounding box center [388, 167] width 162 height 10
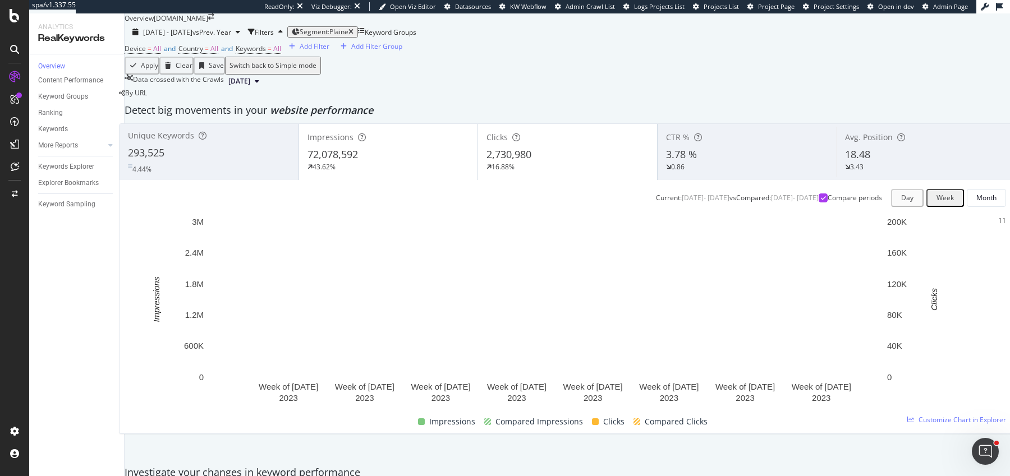
click at [561, 162] on div "2,730,980" at bounding box center [567, 155] width 162 height 15
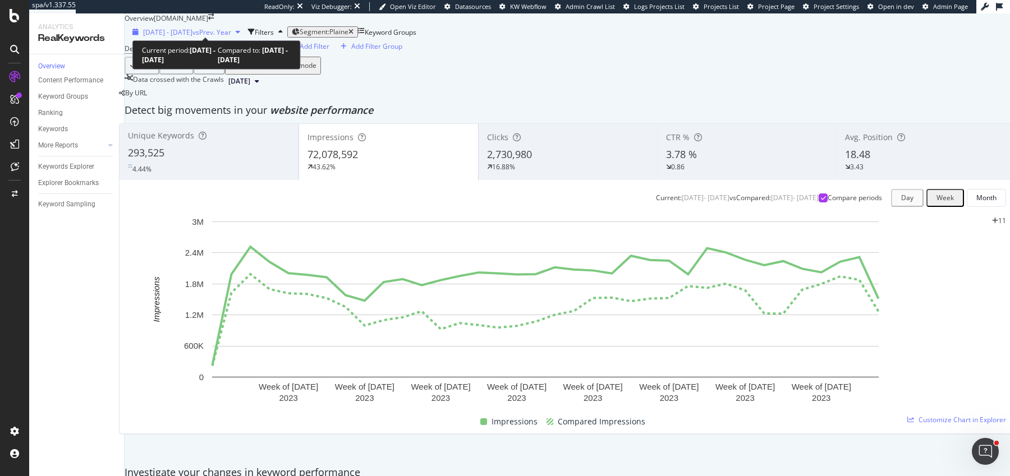
click at [174, 27] on span "2023 Jan. 1st - Aug. 31st" at bounding box center [167, 32] width 49 height 10
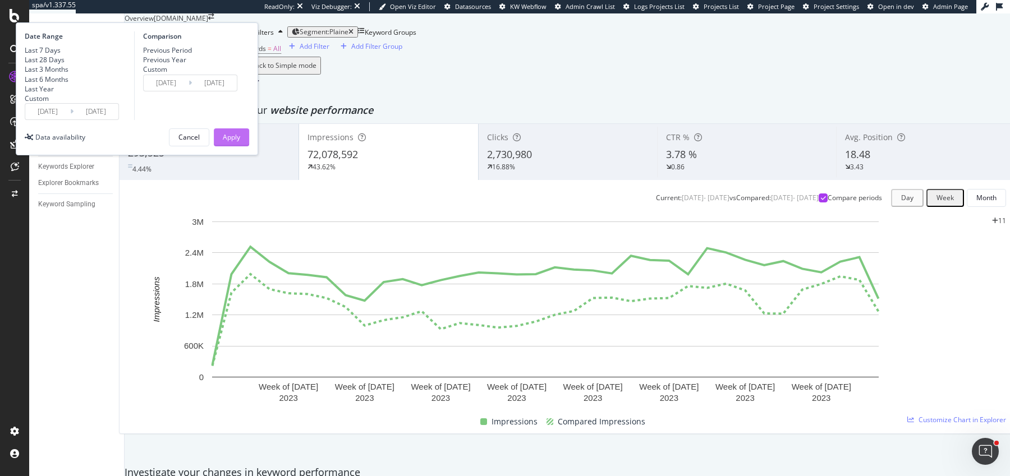
click at [240, 142] on div "Apply" at bounding box center [231, 137] width 17 height 10
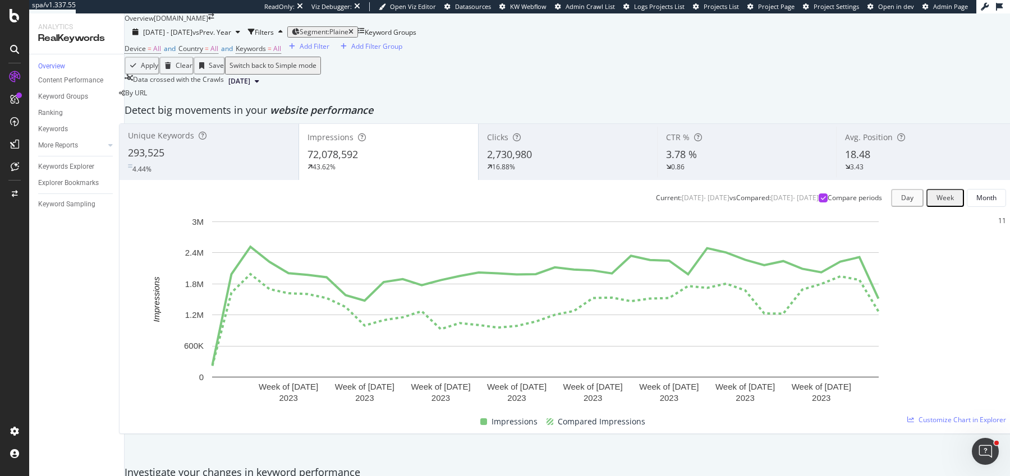
click at [559, 143] on div "Clicks" at bounding box center [568, 137] width 162 height 11
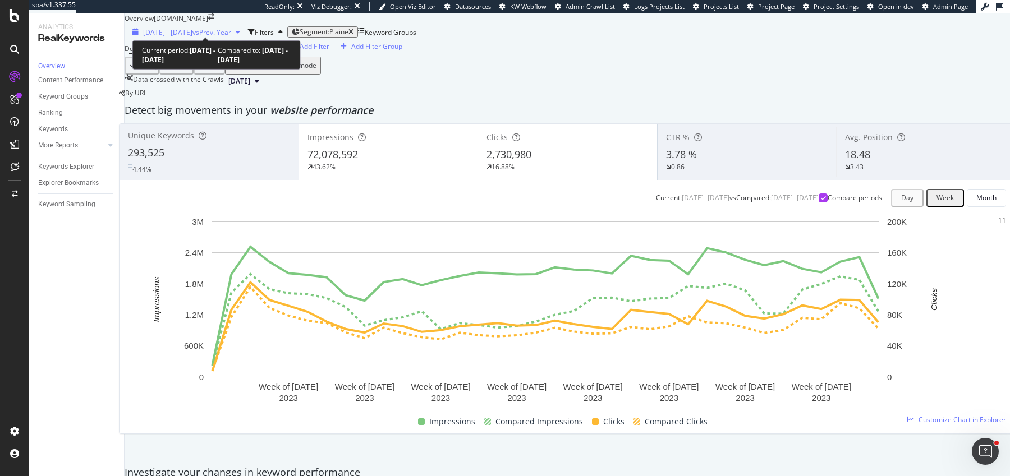
click at [164, 27] on div "2023 Jan. 1st - Aug. 31st vs Prev. Year" at bounding box center [186, 32] width 117 height 10
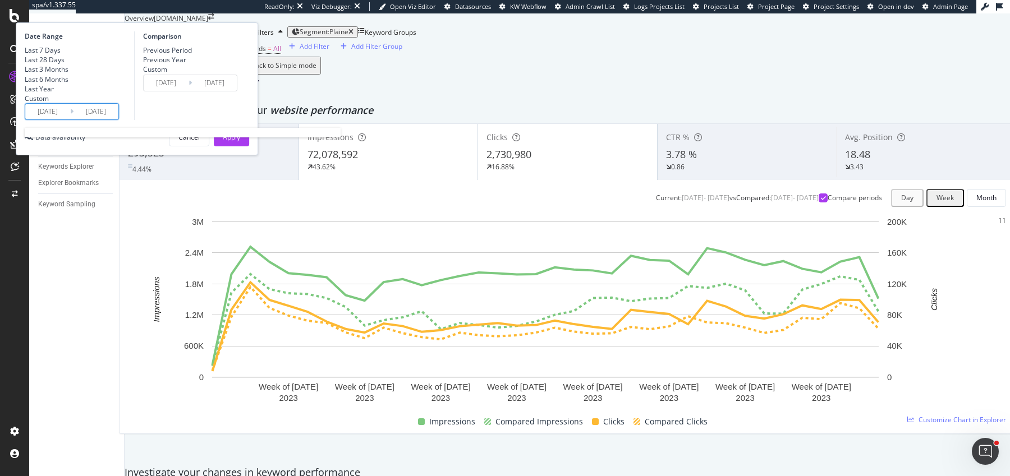
click at [70, 119] on input "2023/01/01" at bounding box center [47, 112] width 45 height 16
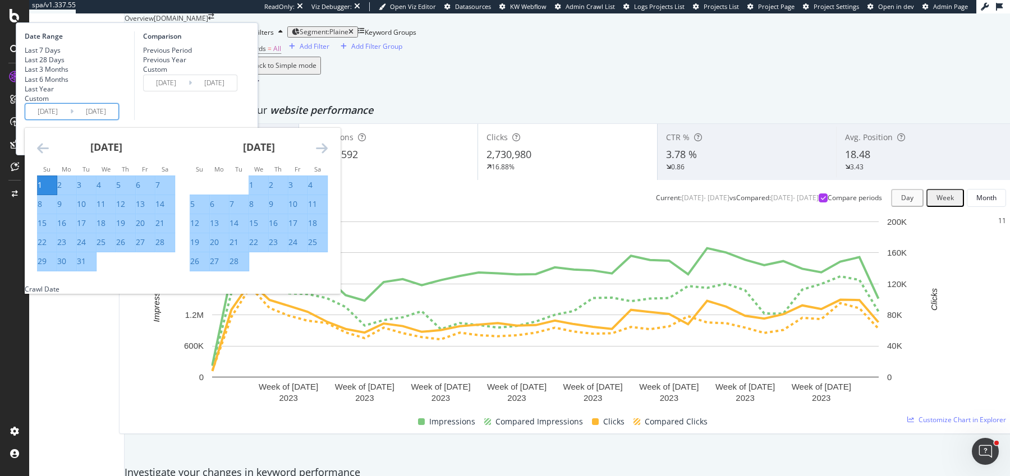
click at [238, 267] on div "28" at bounding box center [233, 261] width 9 height 11
type input "2023/02/28"
type input "2022/03/01"
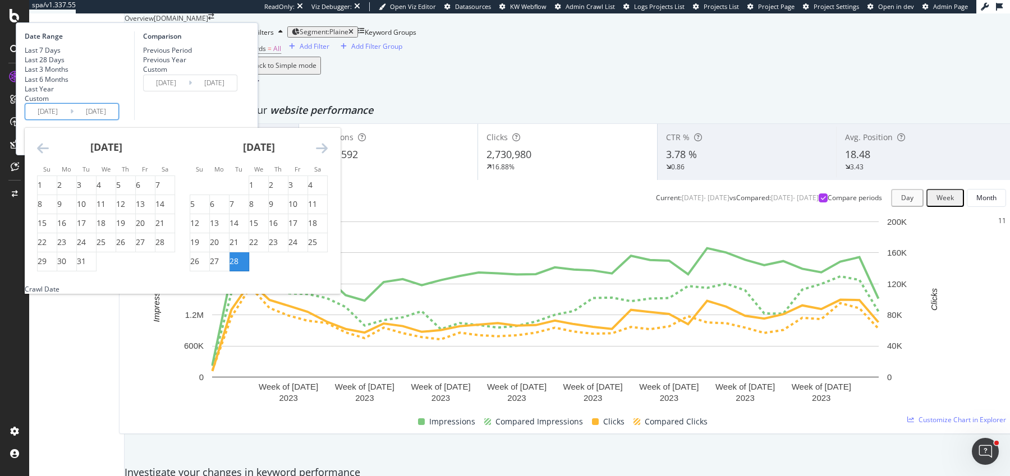
drag, startPoint x: 361, startPoint y: 149, endPoint x: 361, endPoint y: 160, distance: 11.2
click at [241, 120] on div "Comparison Previous Period Previous Year Custom 2022/03/01 Navigate forward to …" at bounding box center [187, 75] width 107 height 89
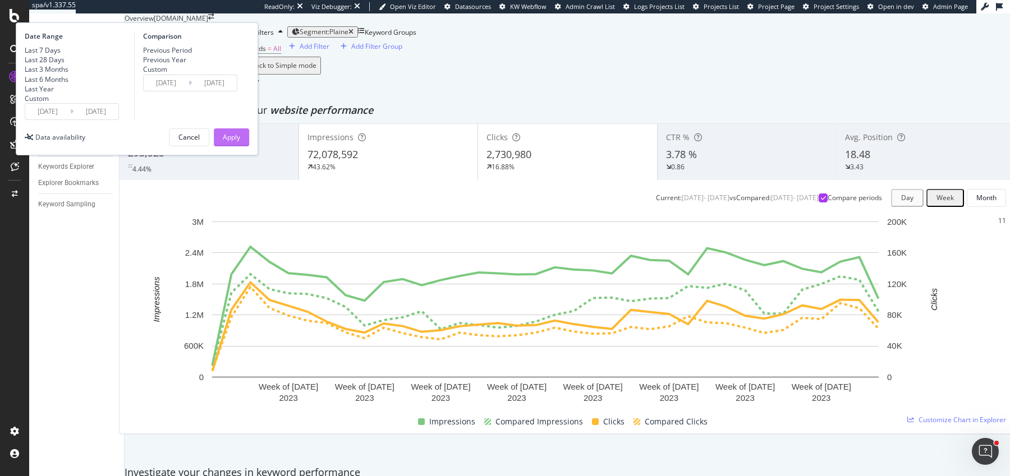
click at [240, 146] on div "Apply" at bounding box center [231, 137] width 17 height 17
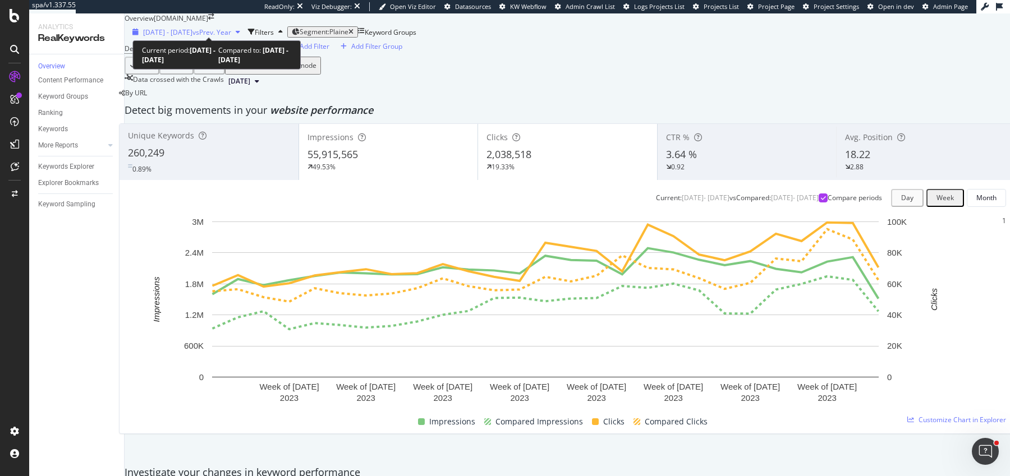
click at [192, 30] on span "2023 Feb. 28th - Aug. 31st" at bounding box center [167, 32] width 49 height 10
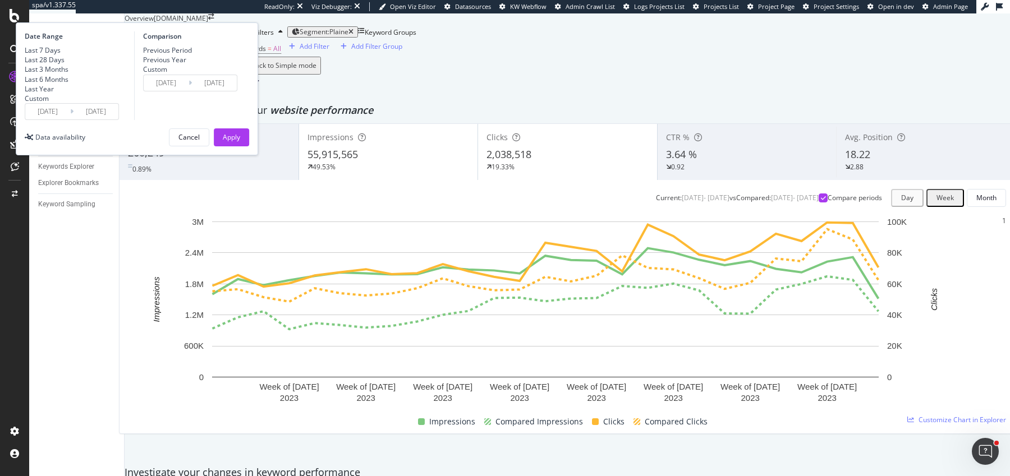
click at [70, 119] on input "2023/02/28" at bounding box center [47, 112] width 45 height 16
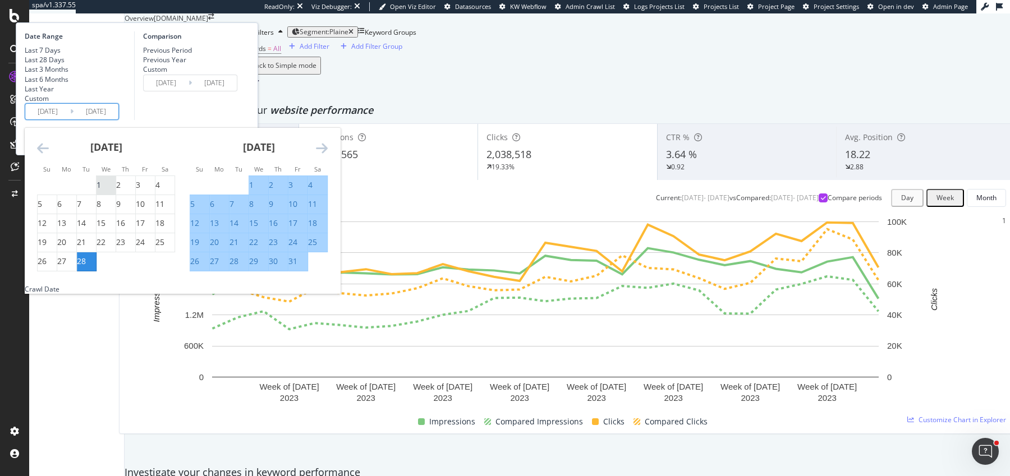
click at [101, 191] on div "1" at bounding box center [98, 184] width 4 height 11
type input "2023/02/01"
type input "2022/02/02"
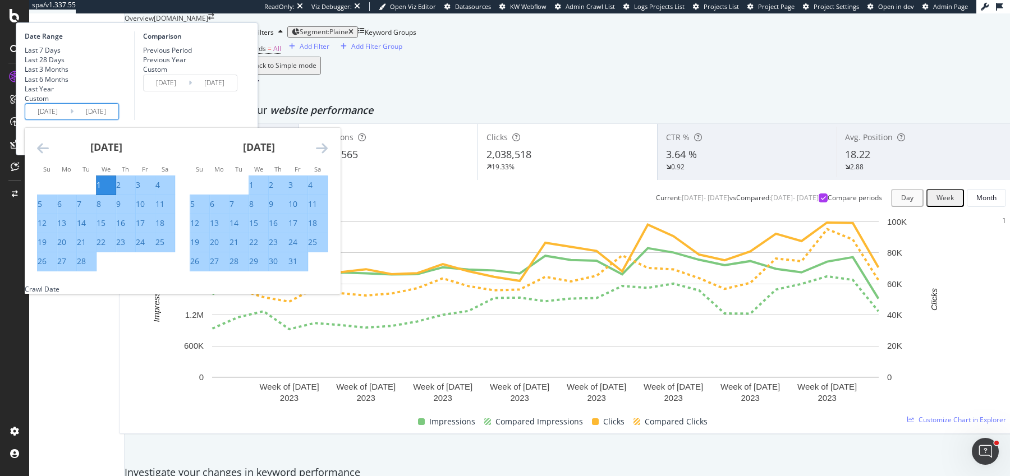
click at [86, 267] on div "28" at bounding box center [81, 261] width 9 height 11
type input "2023/02/28"
type input "2022/03/01"
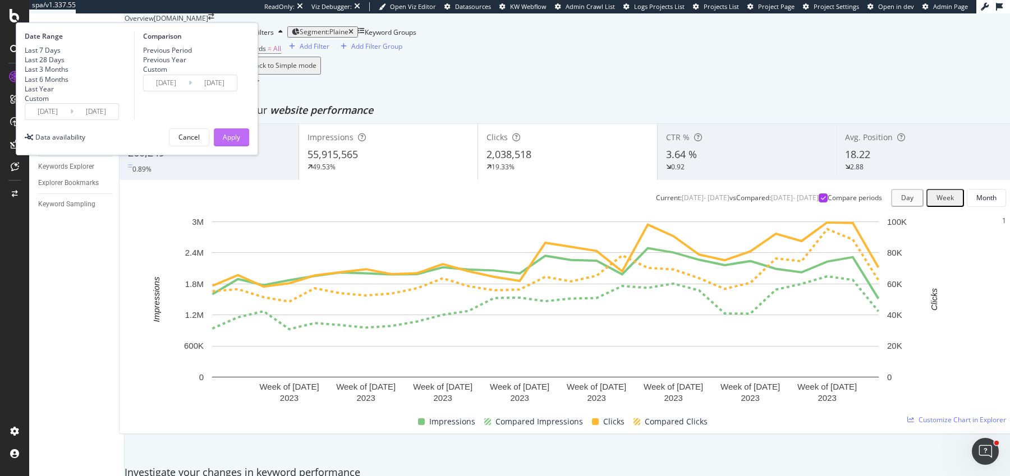
click at [240, 146] on div "Apply" at bounding box center [231, 137] width 17 height 17
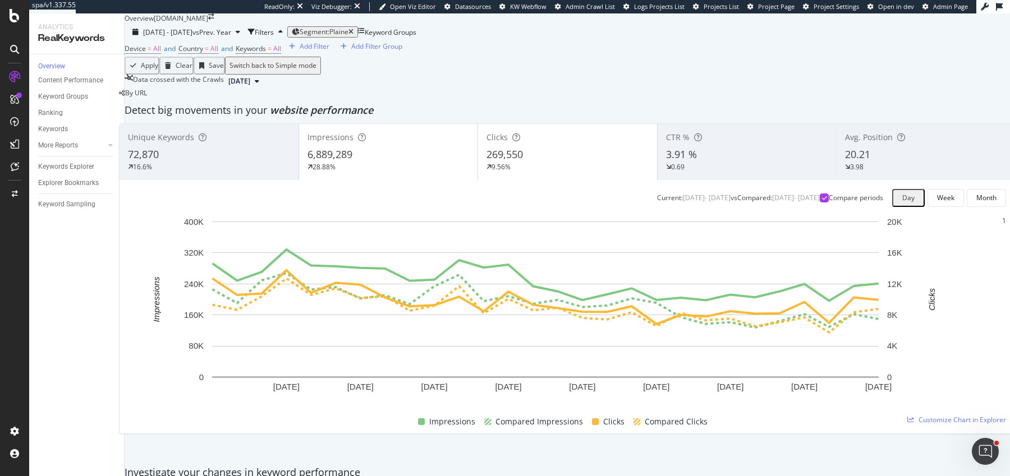
click at [399, 162] on div "6,889,289" at bounding box center [388, 155] width 162 height 15
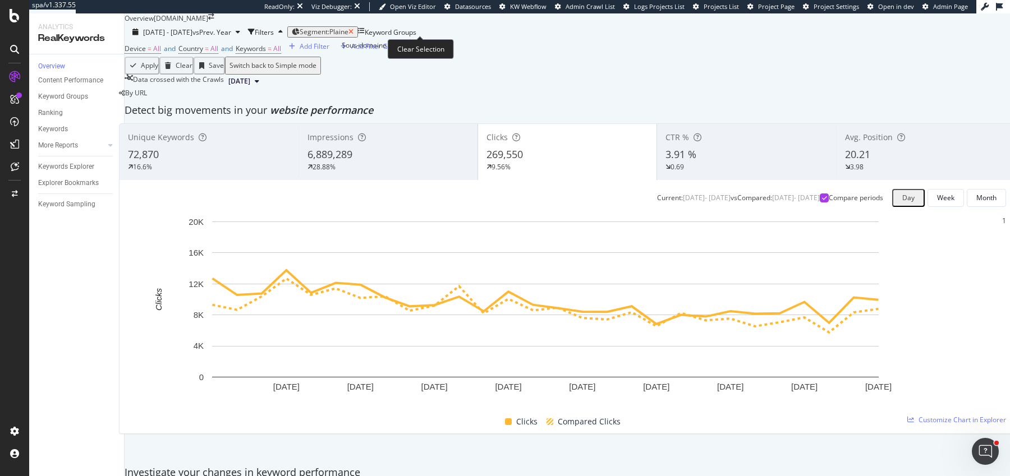
click at [353, 29] on icon "button" at bounding box center [350, 32] width 5 height 7
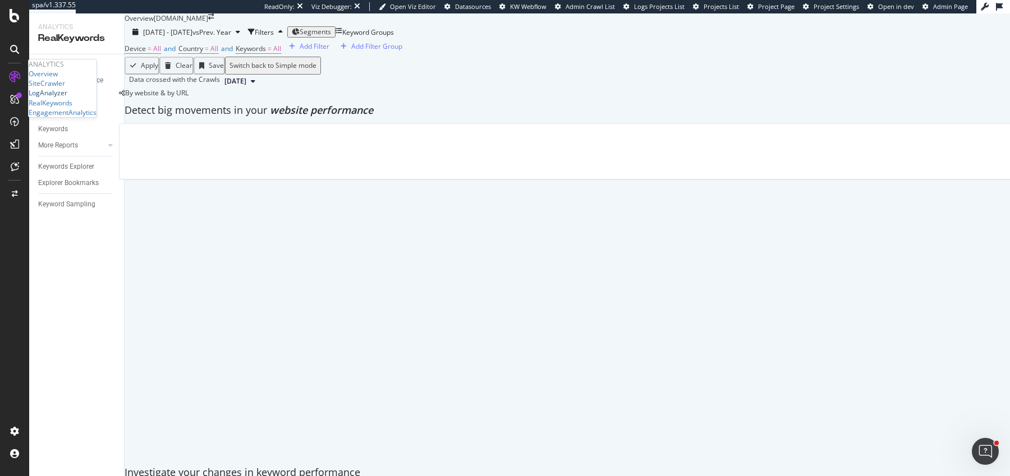
click at [67, 98] on div "LogAnalyzer" at bounding box center [48, 93] width 39 height 10
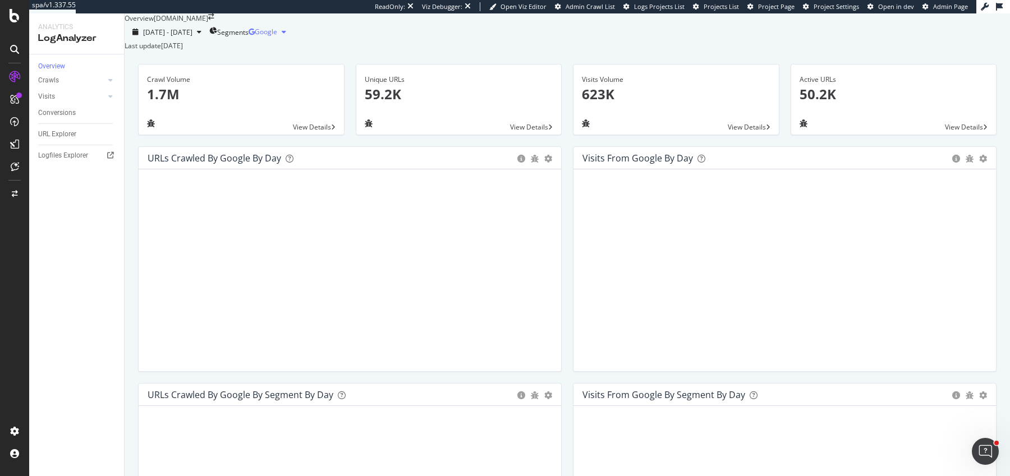
click at [255, 35] on icon "button" at bounding box center [251, 32] width 6 height 7
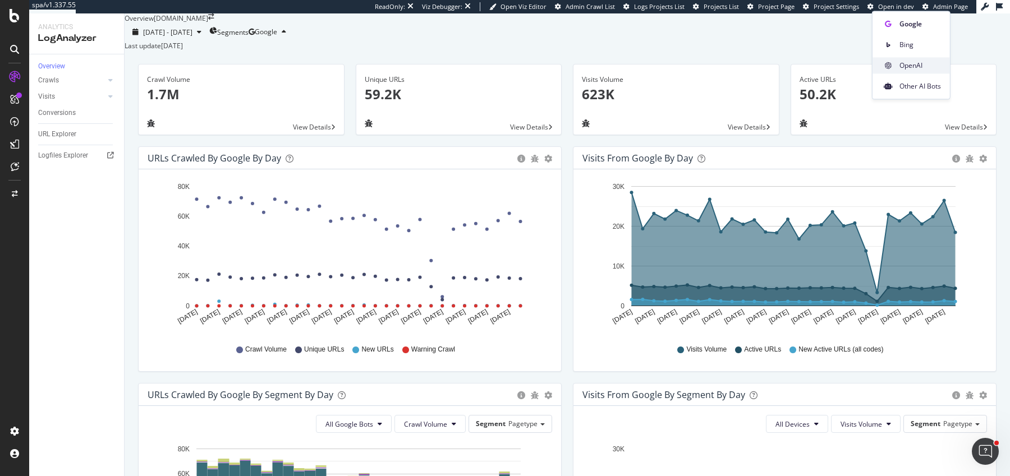
click at [916, 70] on span "OpenAI" at bounding box center [920, 66] width 42 height 10
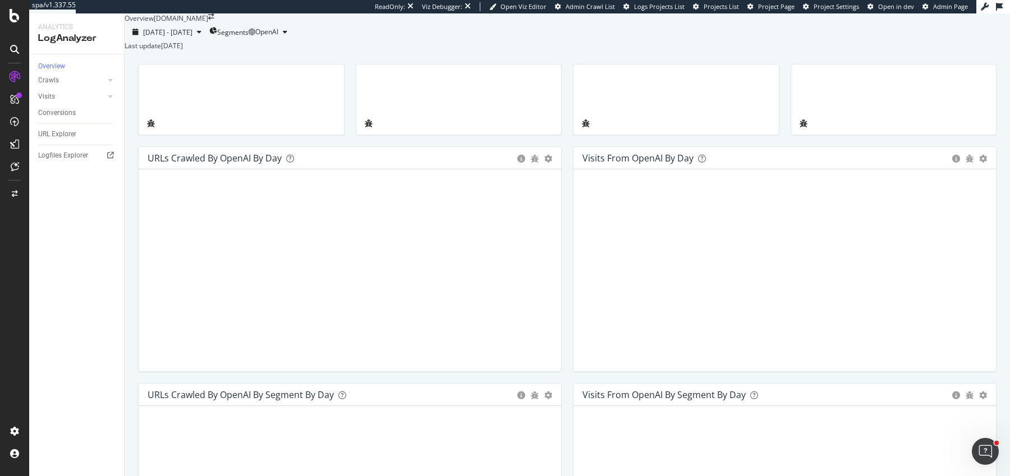
click at [564, 146] on div at bounding box center [459, 105] width 218 height 82
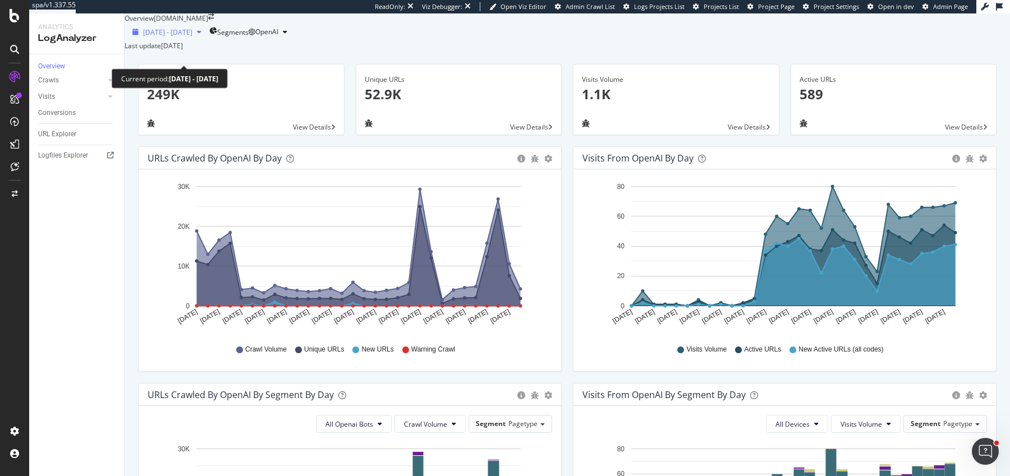
click at [173, 37] on span "2025 Sep. 6th - Oct. 5th" at bounding box center [167, 32] width 49 height 10
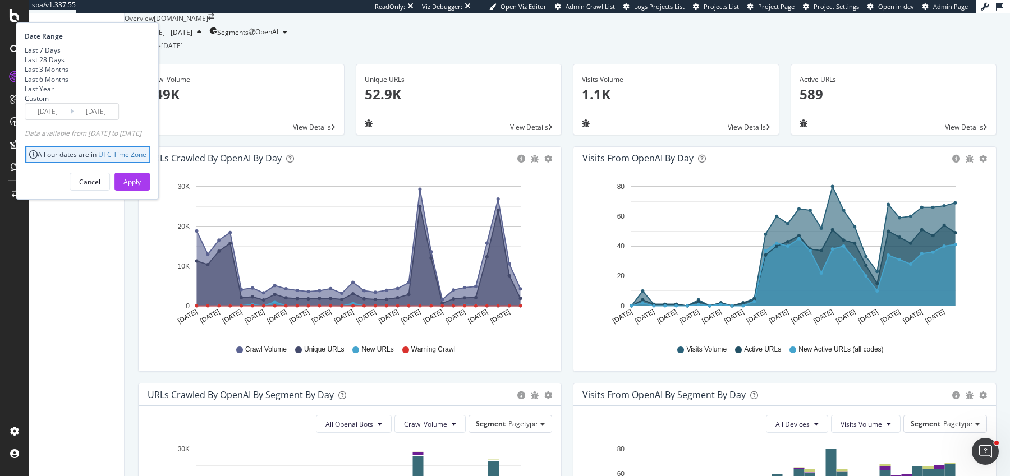
click at [68, 103] on div "Last 7 Days Last 28 Days Last 3 Months Last 6 Months Last Year Custom" at bounding box center [47, 74] width 44 height 58
click at [68, 84] on div "Last 6 Months" at bounding box center [47, 80] width 44 height 10
type input "2025/04/06"
click at [150, 191] on button "Apply" at bounding box center [131, 182] width 35 height 18
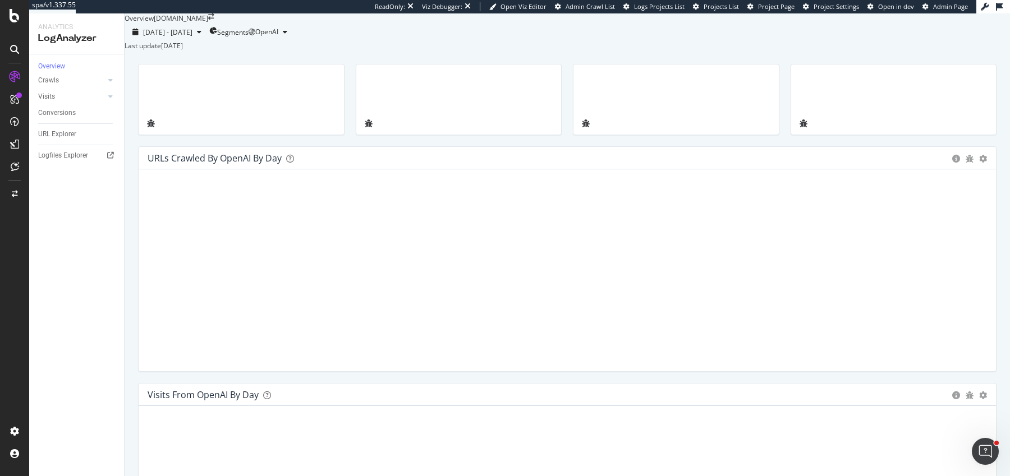
click at [5, 476] on icon "close toast" at bounding box center [2, 483] width 5 height 14
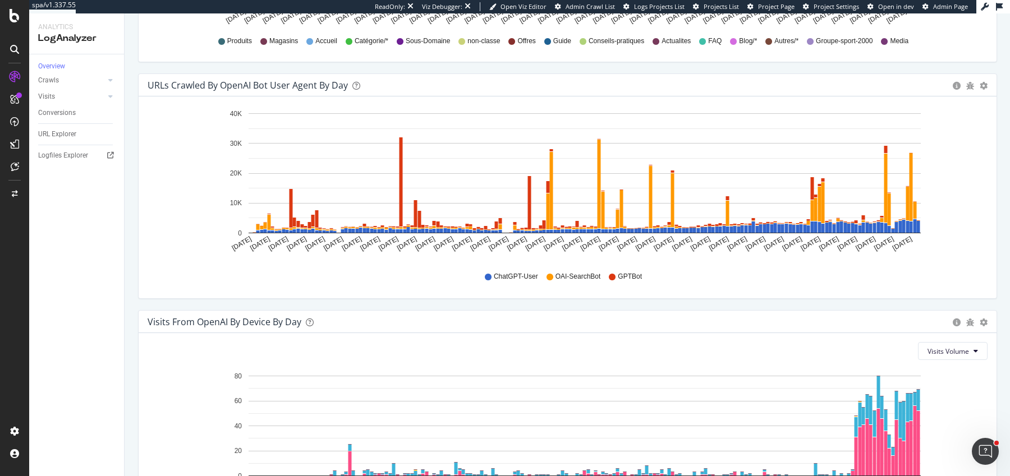
scroll to position [965, 0]
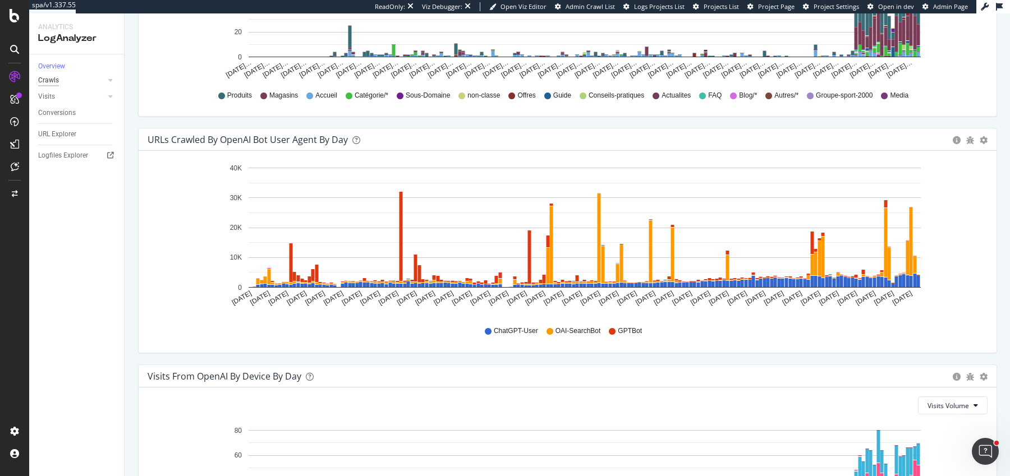
click at [50, 86] on div "Crawls" at bounding box center [48, 81] width 21 height 12
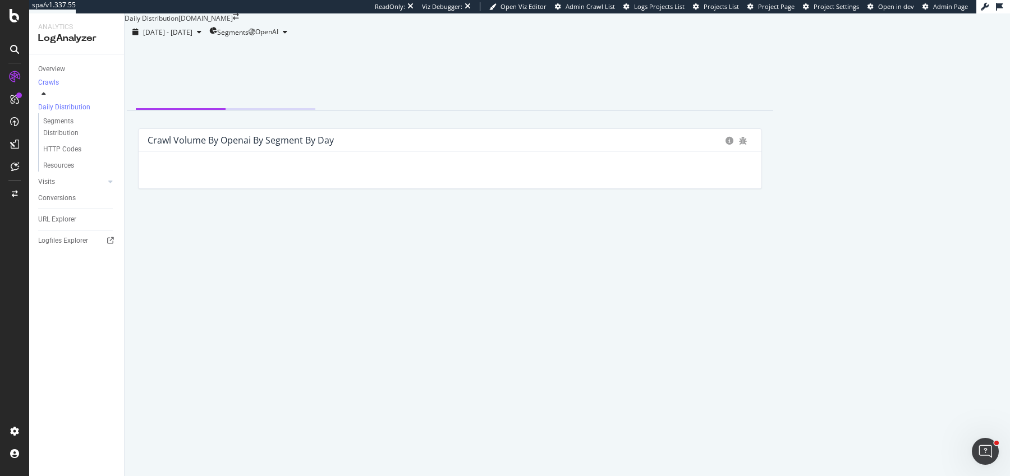
click at [234, 63] on span at bounding box center [234, 63] width 0 height 0
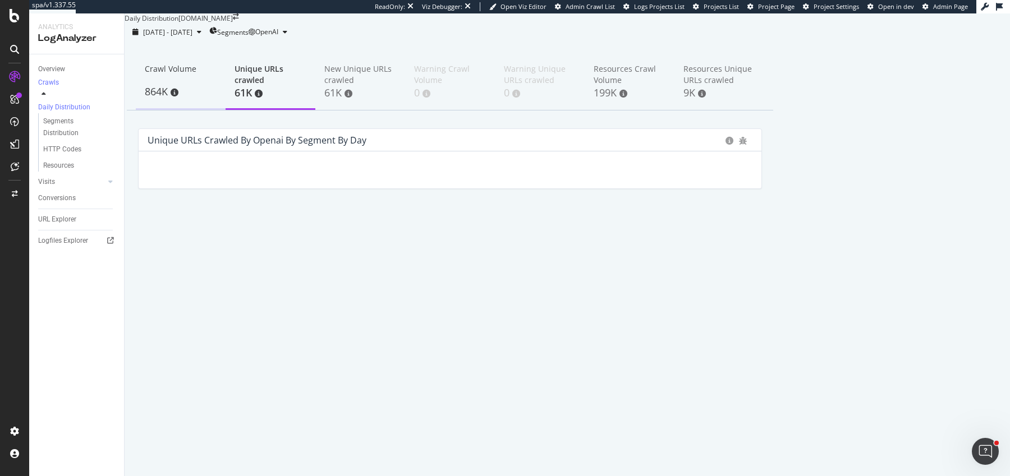
click at [186, 99] on div "864K" at bounding box center [181, 92] width 72 height 15
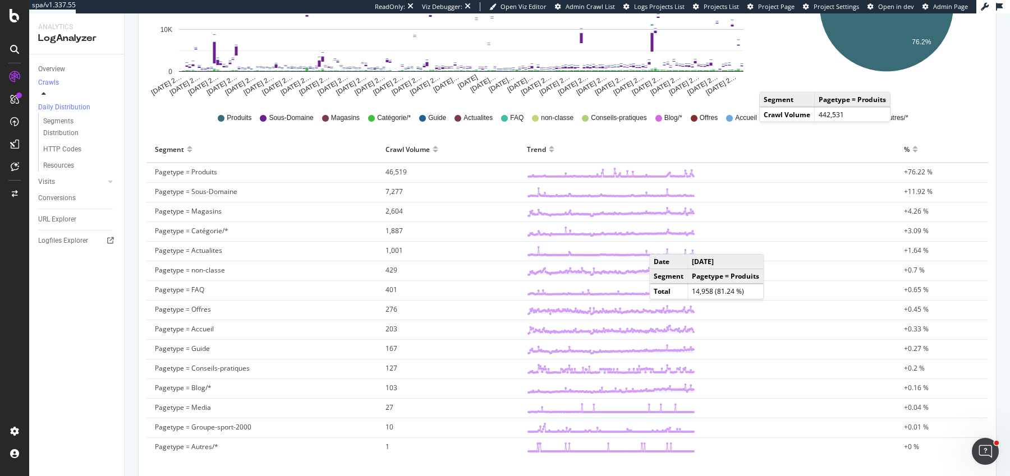
scroll to position [225, 0]
